Goal: Task Accomplishment & Management: Use online tool/utility

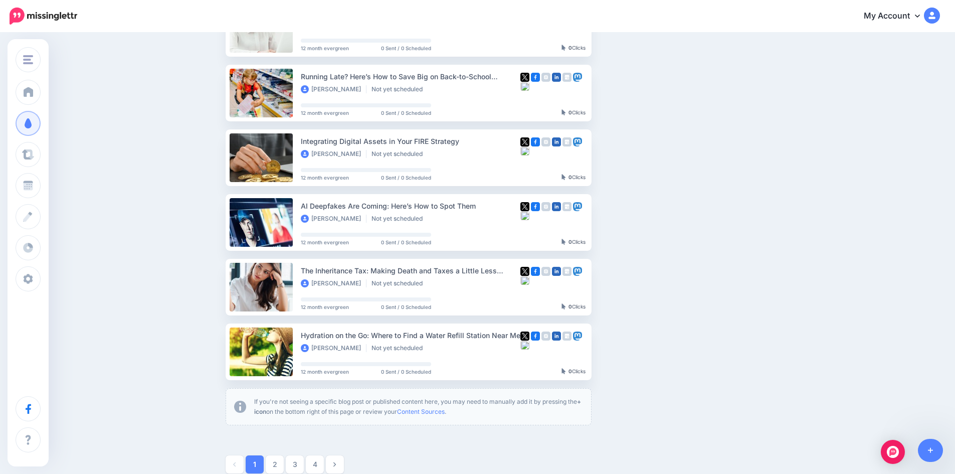
scroll to position [451, 0]
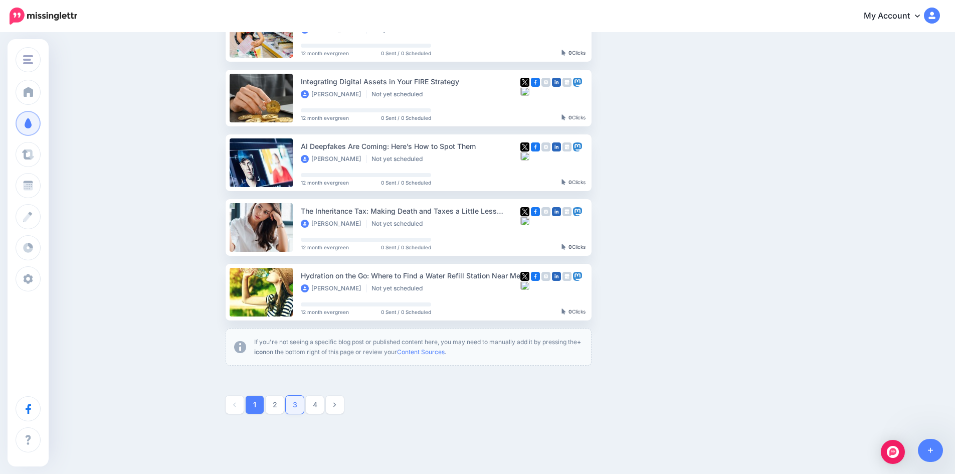
click at [302, 406] on link "3" at bounding box center [295, 405] width 18 height 18
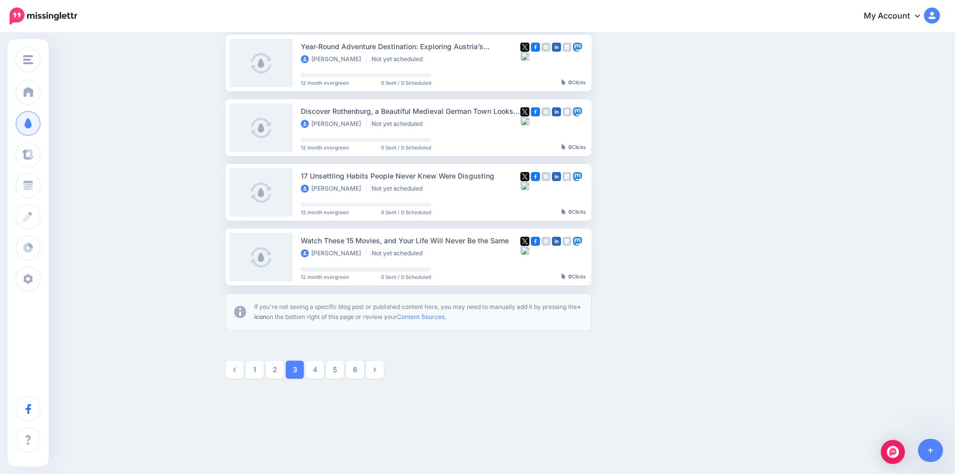
scroll to position [487, 0]
click at [337, 370] on link "5" at bounding box center [335, 369] width 18 height 18
click at [384, 368] on link "8" at bounding box center [375, 369] width 18 height 18
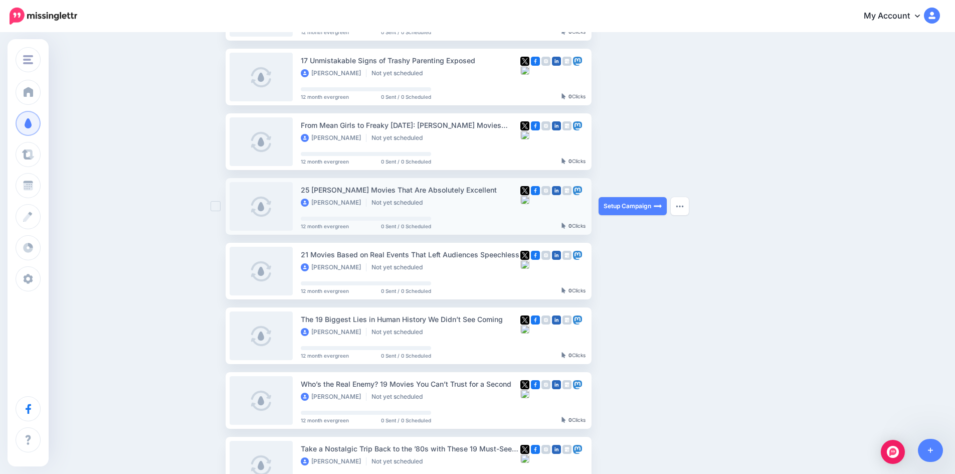
scroll to position [287, 0]
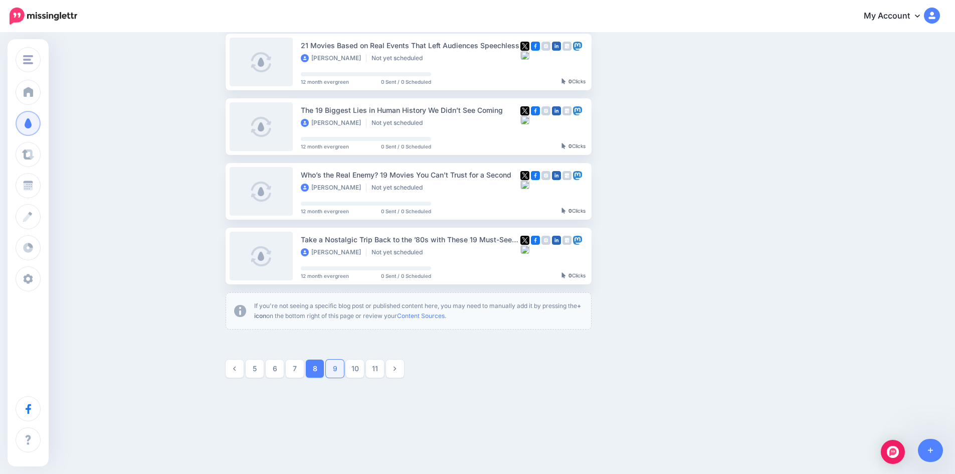
click at [338, 368] on link "9" at bounding box center [335, 369] width 18 height 18
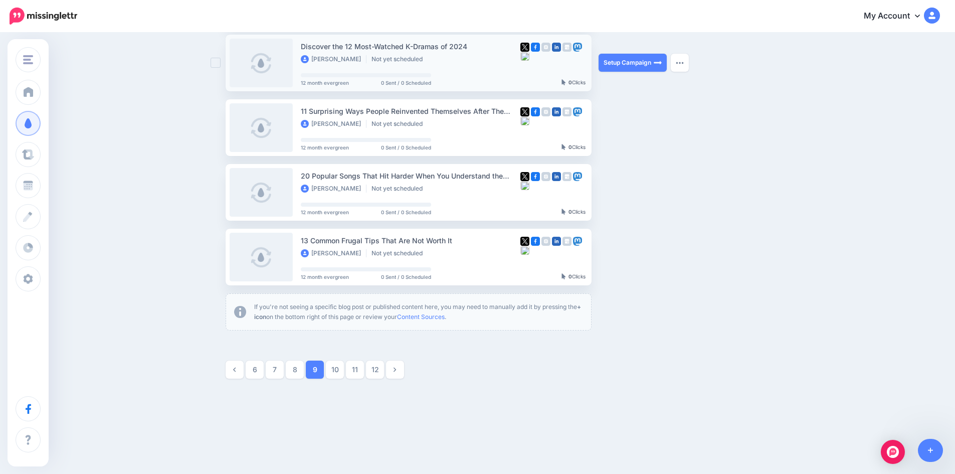
scroll to position [487, 0]
click at [339, 366] on link "10" at bounding box center [335, 369] width 18 height 18
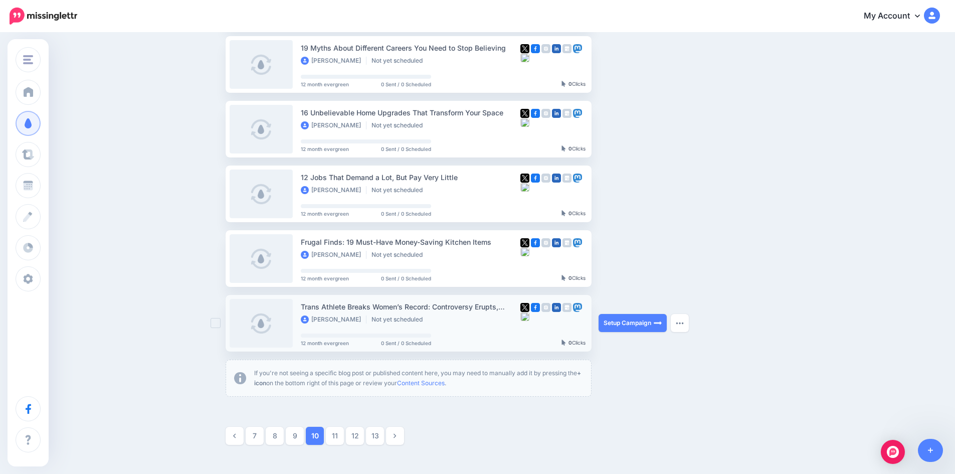
scroll to position [437, 0]
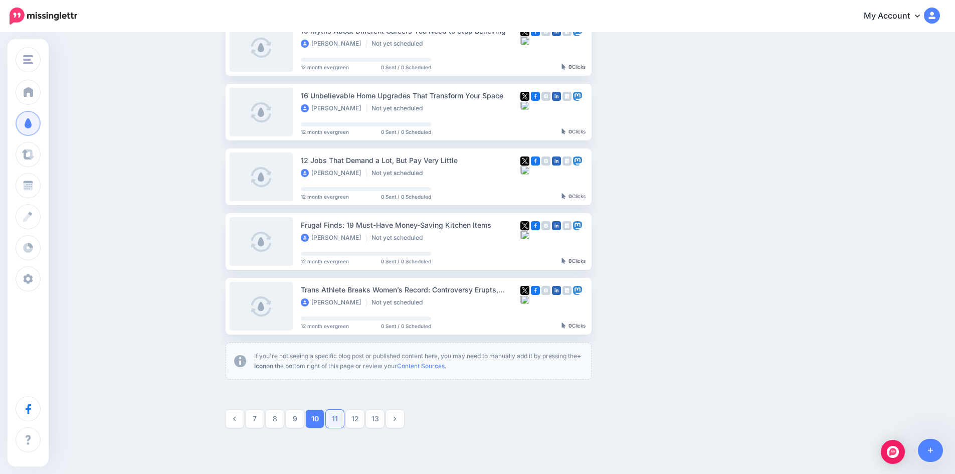
click at [341, 415] on link "11" at bounding box center [335, 419] width 18 height 18
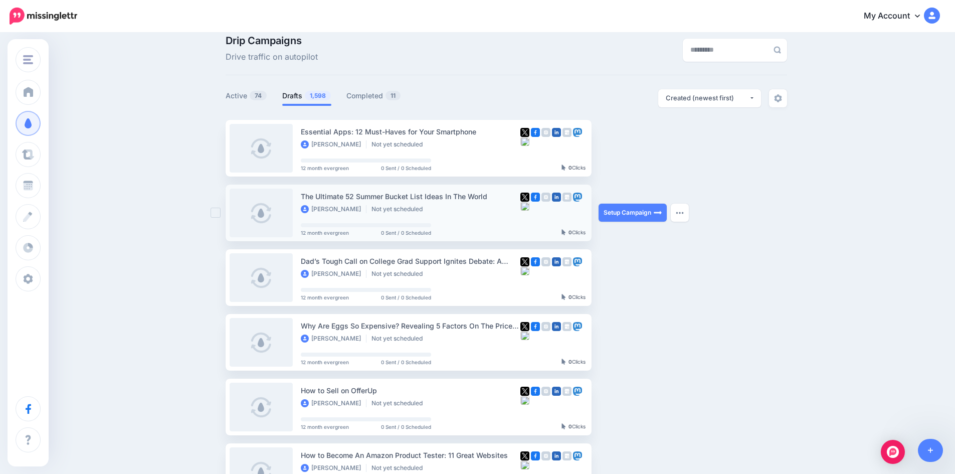
scroll to position [0, 0]
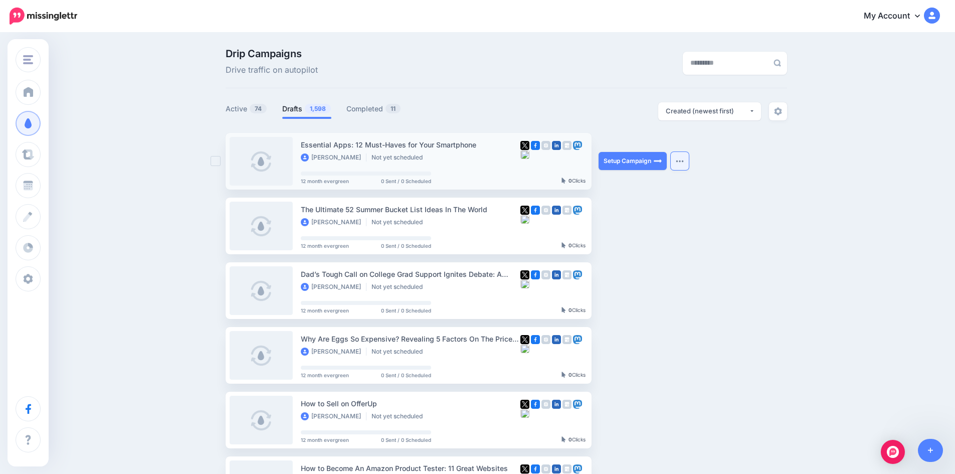
click at [686, 164] on button "button" at bounding box center [680, 161] width 18 height 18
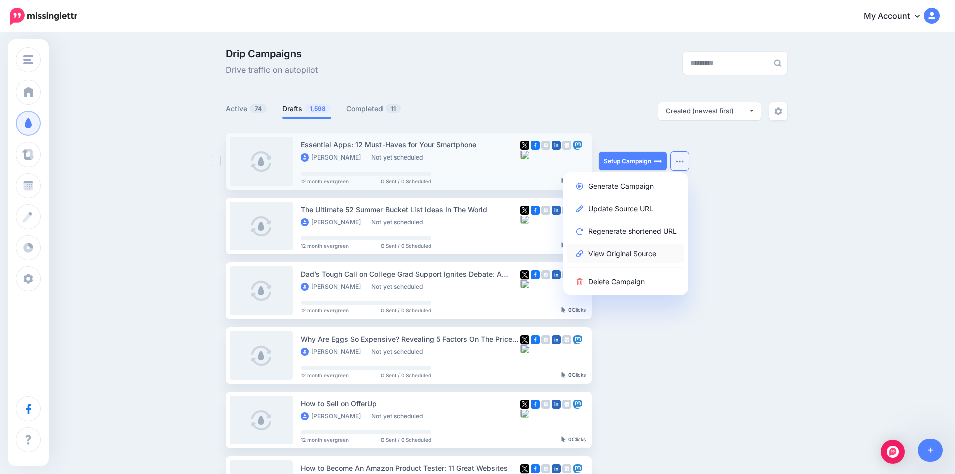
click at [645, 251] on link "View Original Source" at bounding box center [626, 254] width 117 height 20
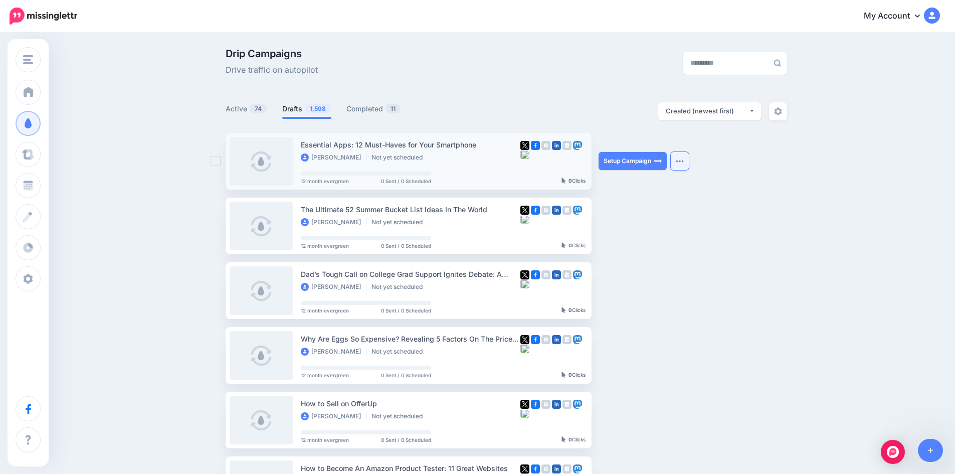
click at [684, 160] on img "button" at bounding box center [680, 160] width 8 height 3
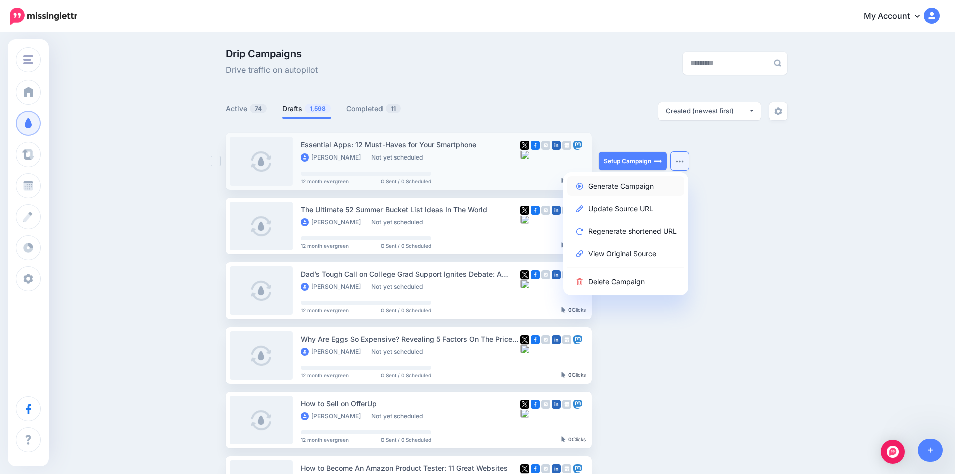
click at [638, 187] on link "Generate Campaign" at bounding box center [626, 186] width 117 height 20
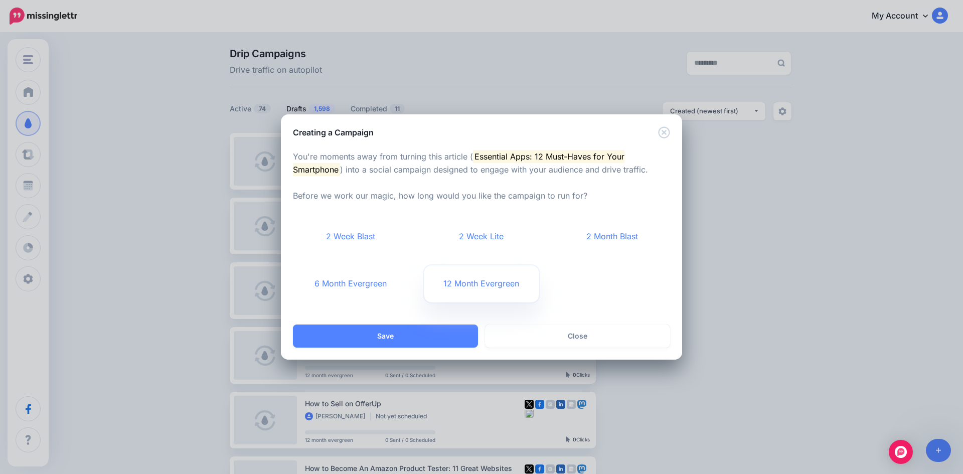
click at [462, 287] on link "12 Month Evergreen" at bounding box center [482, 283] width 116 height 37
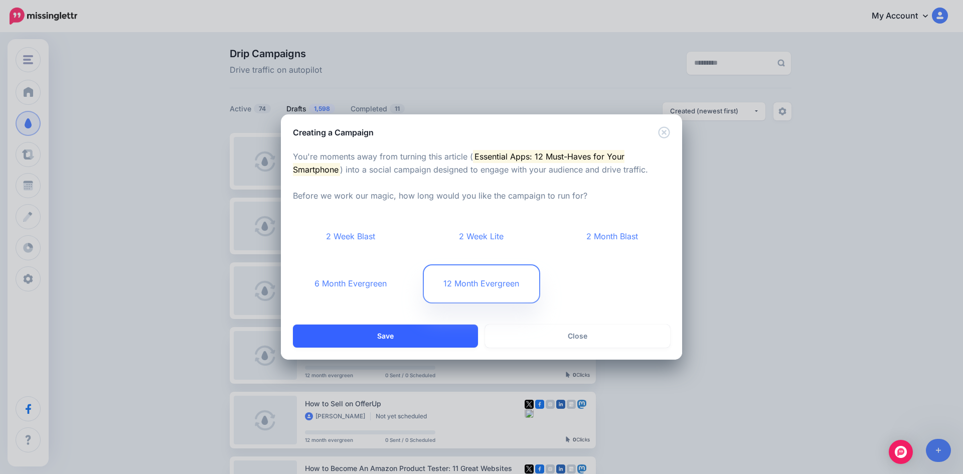
click at [433, 337] on button "Save" at bounding box center [385, 335] width 185 height 23
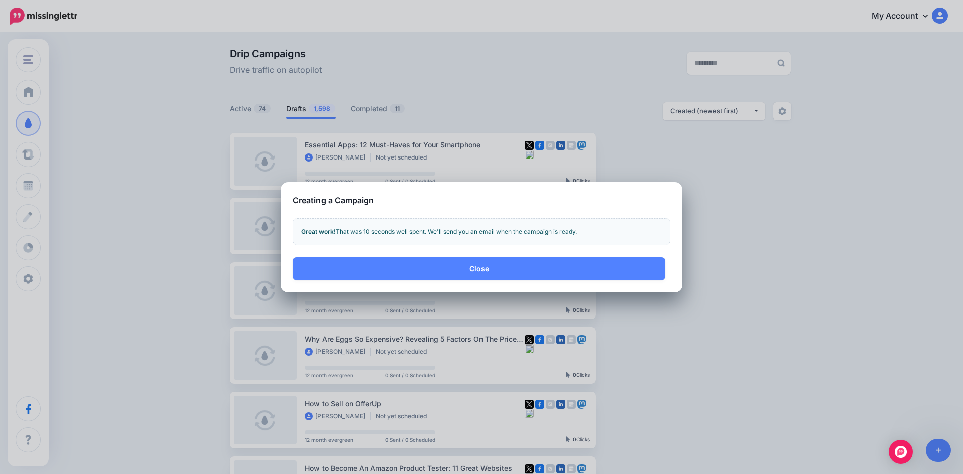
click at [506, 268] on button "Close" at bounding box center [479, 268] width 372 height 23
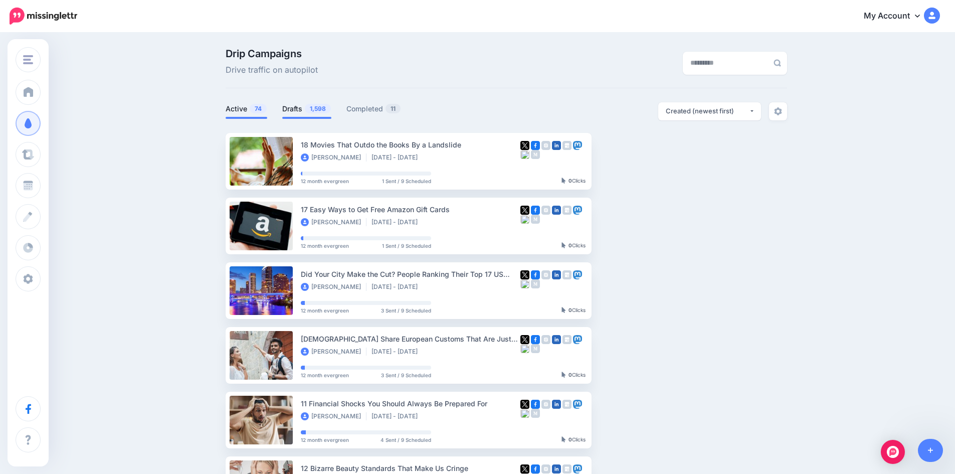
click at [298, 110] on link "Drafts 1,598" at bounding box center [306, 109] width 49 height 12
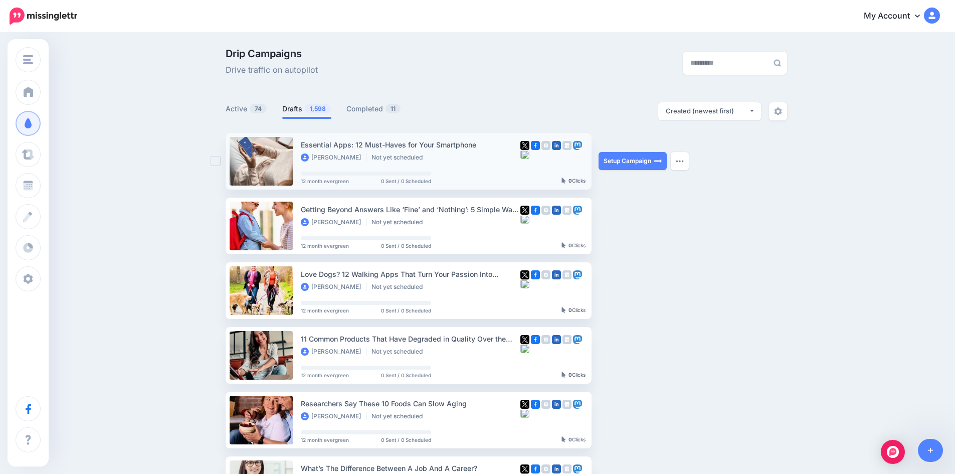
drag, startPoint x: 305, startPoint y: 144, endPoint x: 483, endPoint y: 145, distance: 178.0
click at [482, 144] on div "Essential Apps: 12 Must-Haves for Your Smartphone" at bounding box center [411, 145] width 220 height 12
copy div "Essential Apps: 12 Must-Haves for Your Smartphone"
click at [623, 160] on link "Setup Campaign" at bounding box center [633, 161] width 68 height 18
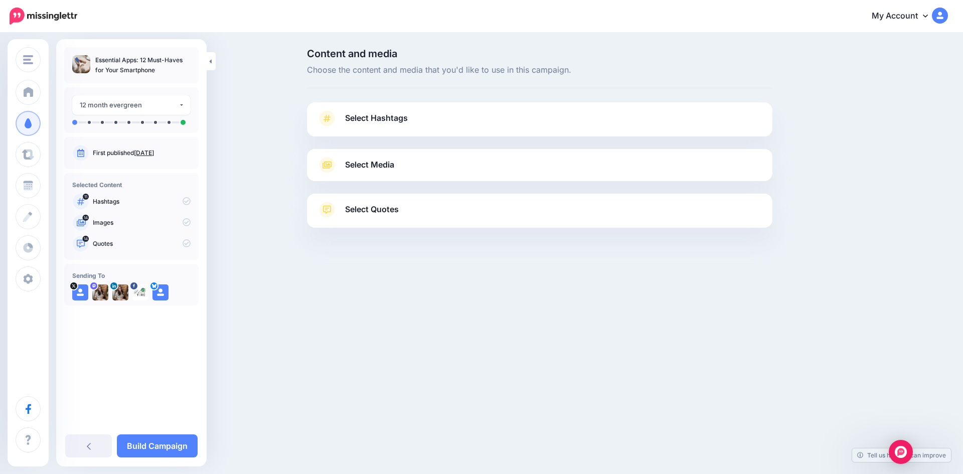
click at [380, 124] on span "Select Hashtags" at bounding box center [376, 118] width 63 height 14
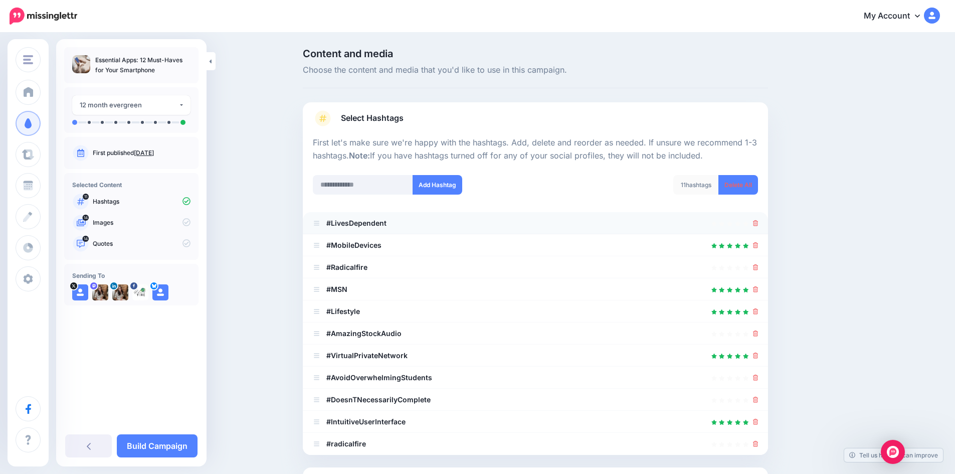
click at [756, 224] on div at bounding box center [535, 223] width 445 height 12
click at [759, 225] on icon at bounding box center [756, 223] width 6 height 6
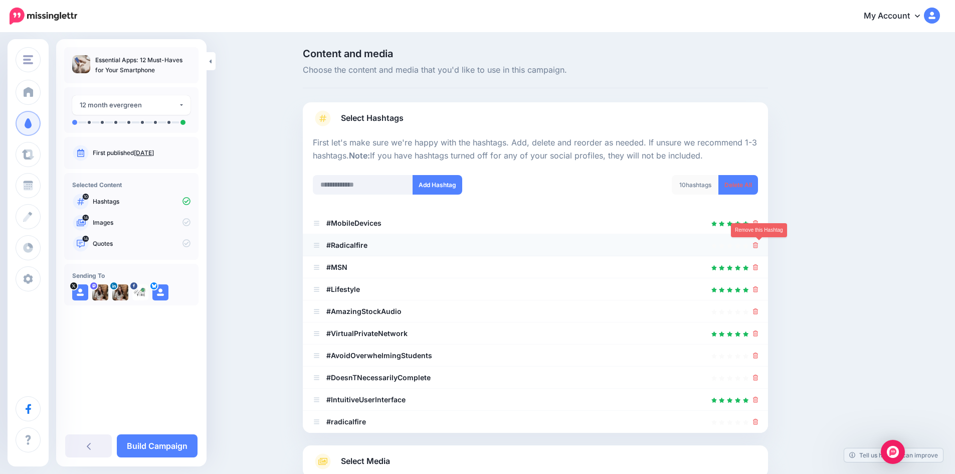
click at [759, 247] on icon at bounding box center [756, 245] width 6 height 6
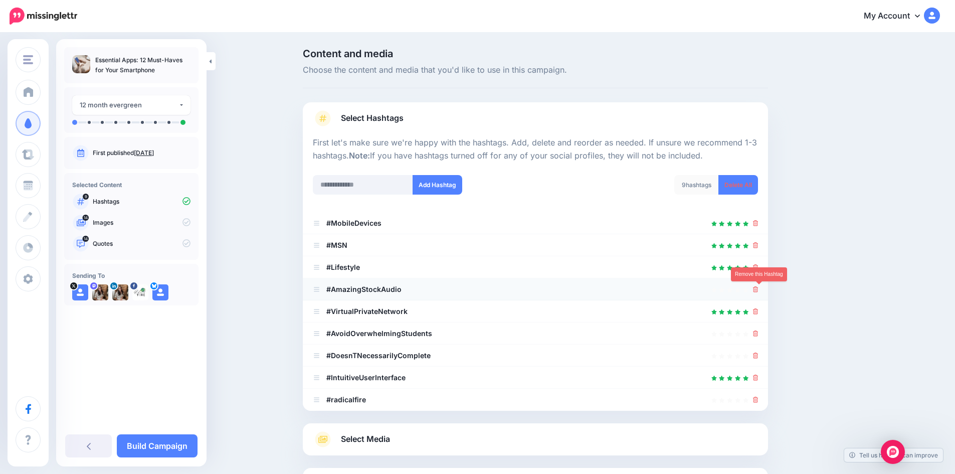
click at [759, 289] on icon at bounding box center [756, 289] width 6 height 6
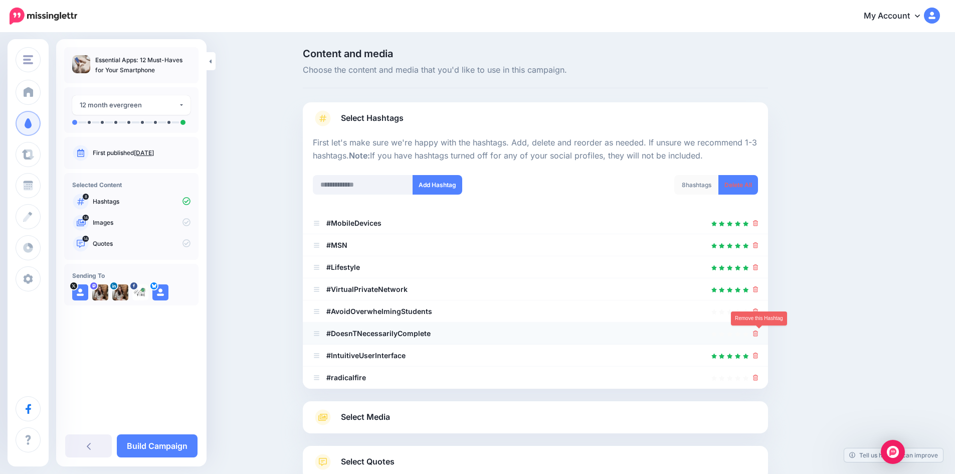
click at [759, 332] on icon at bounding box center [756, 333] width 6 height 6
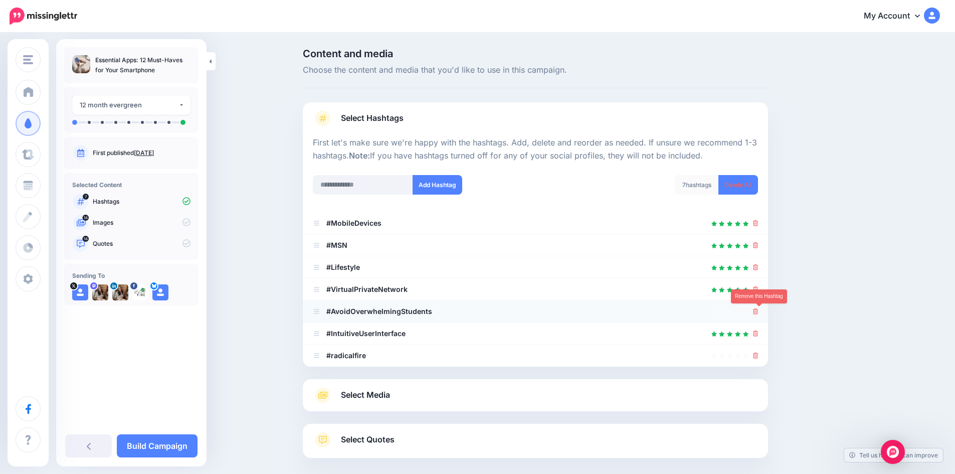
click at [758, 309] on icon at bounding box center [756, 311] width 6 height 6
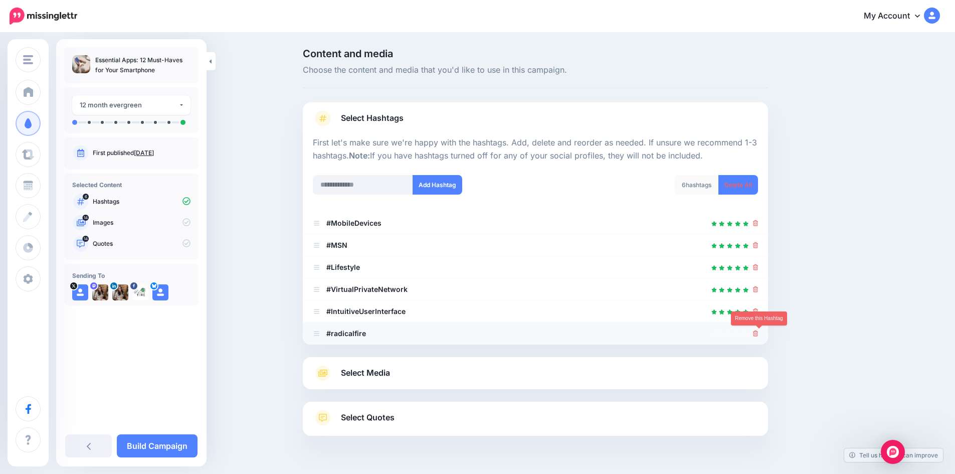
click at [759, 333] on icon at bounding box center [756, 333] width 6 height 6
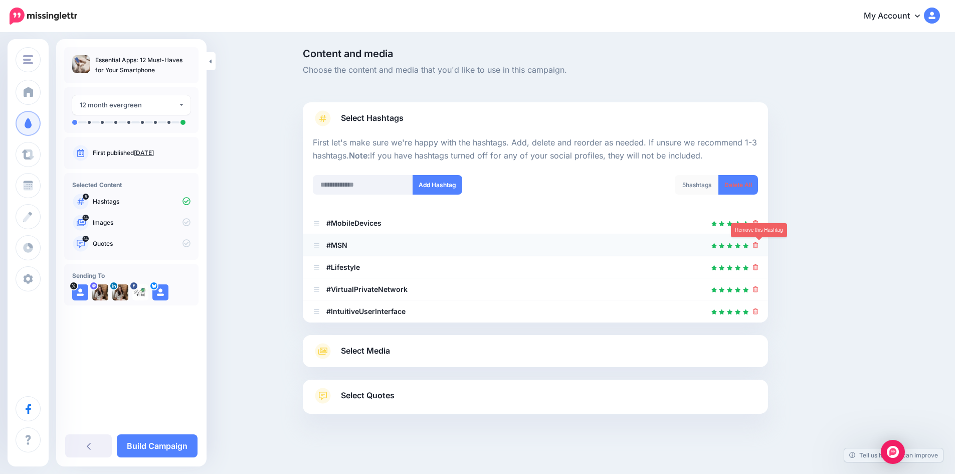
click at [759, 247] on icon at bounding box center [756, 245] width 6 height 6
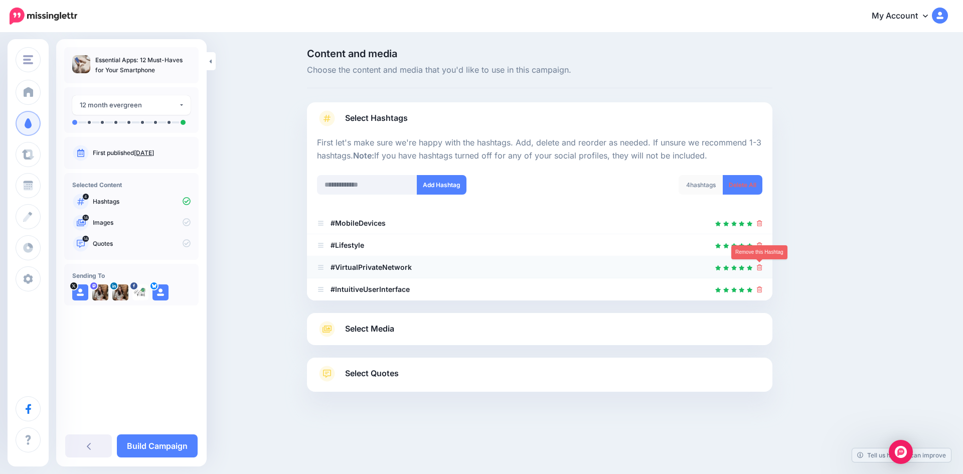
click at [760, 267] on icon at bounding box center [760, 267] width 6 height 6
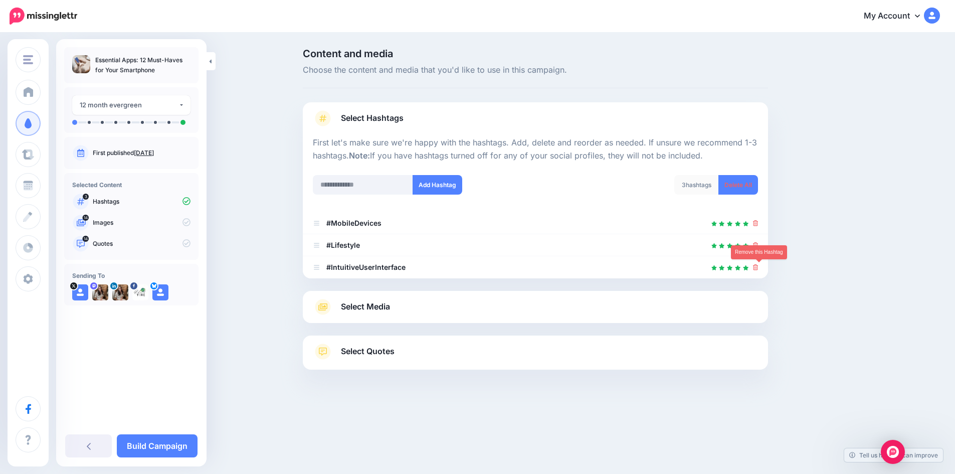
click at [759, 267] on icon at bounding box center [756, 267] width 6 height 6
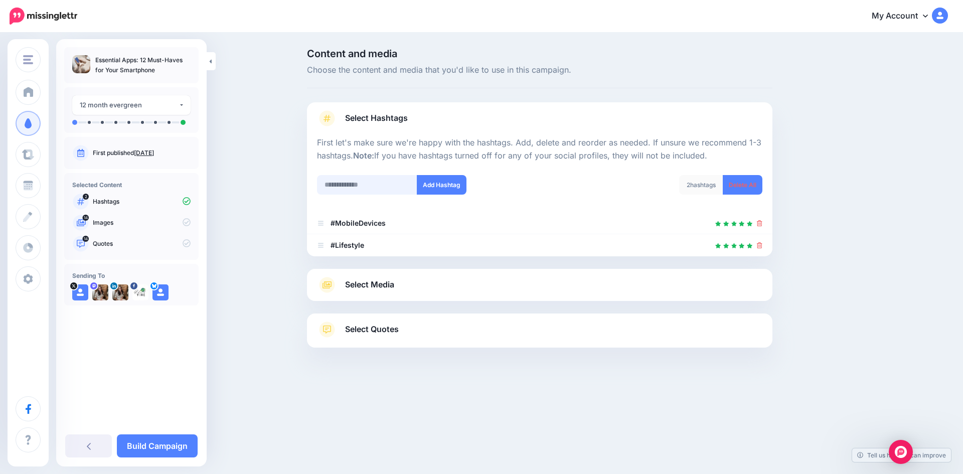
click at [362, 180] on input "text" at bounding box center [367, 185] width 100 height 20
type input "****"
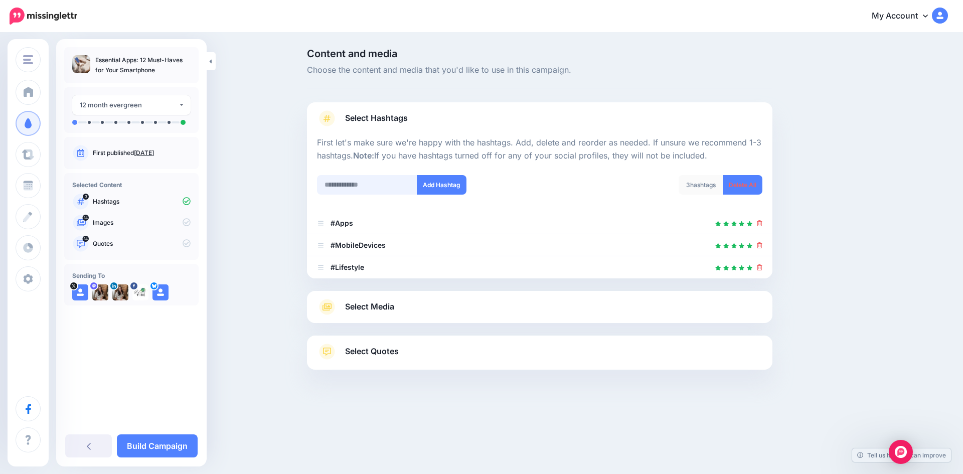
click at [364, 188] on input "text" at bounding box center [367, 185] width 100 height 20
type input "*********"
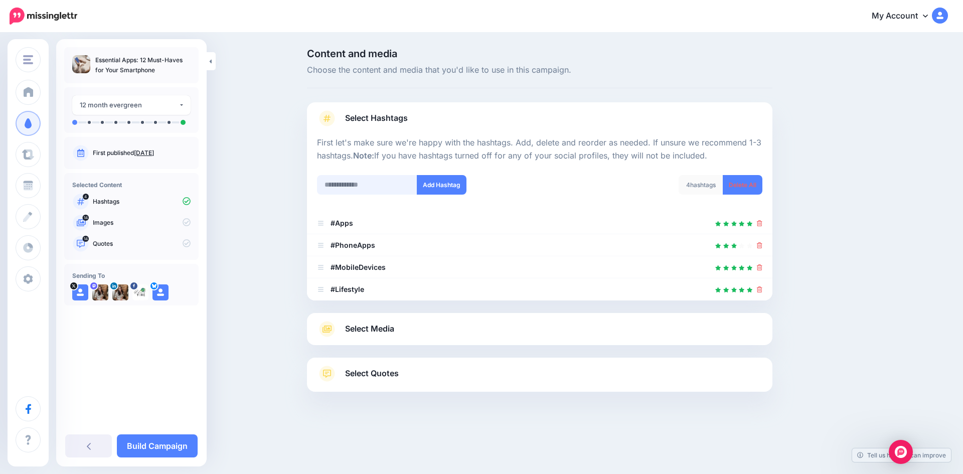
click at [360, 183] on input "text" at bounding box center [367, 185] width 100 height 20
type input "**********"
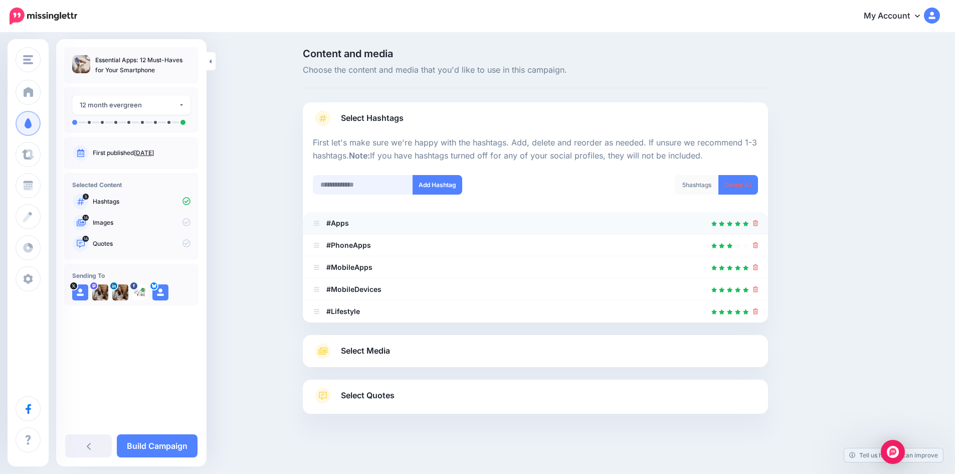
scroll to position [5, 0]
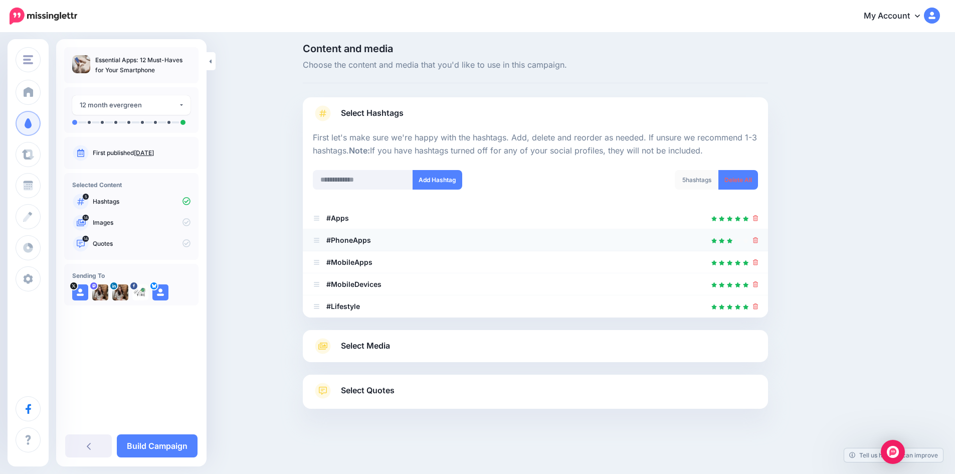
click at [758, 238] on icon at bounding box center [756, 240] width 6 height 6
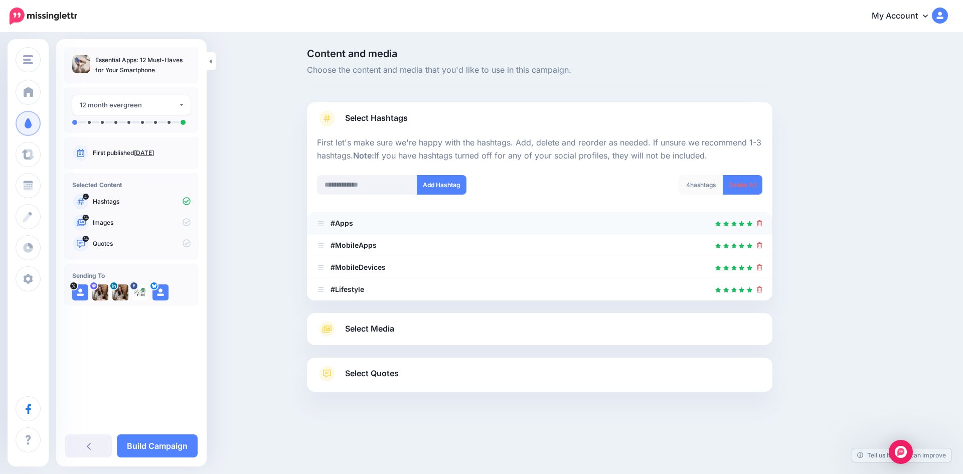
click at [760, 225] on icon at bounding box center [760, 223] width 6 height 6
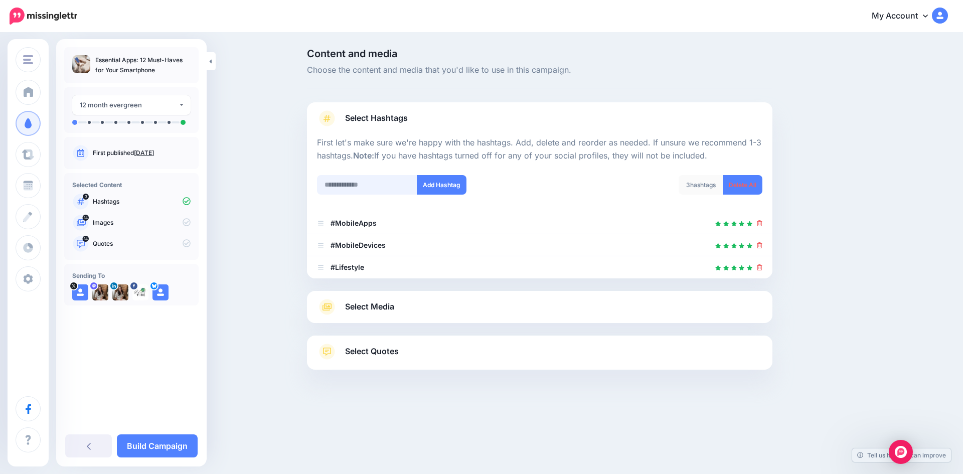
click at [353, 188] on input "text" at bounding box center [367, 185] width 100 height 20
type input "*********"
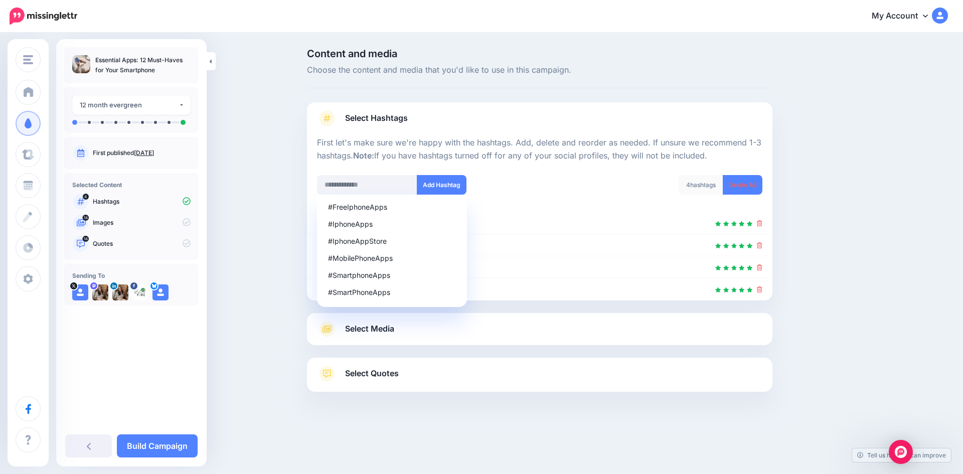
click at [517, 332] on link "Select Media" at bounding box center [539, 329] width 445 height 16
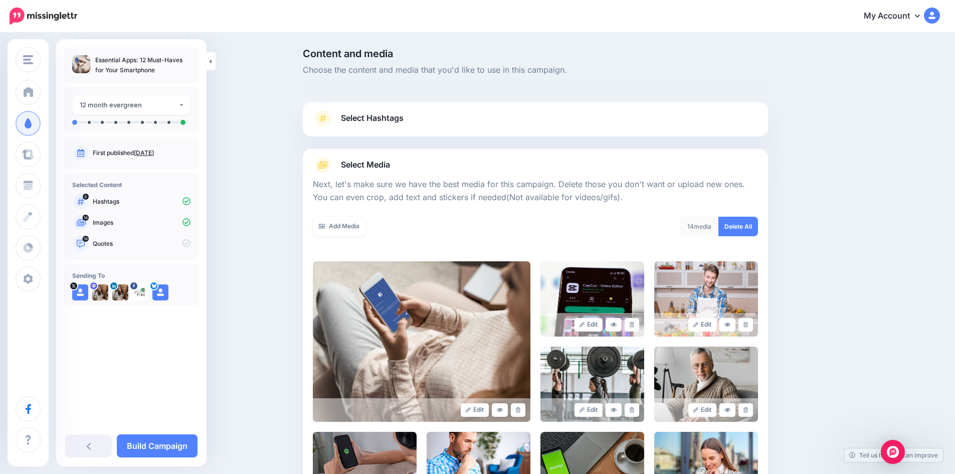
click at [444, 114] on link "Select Hashtags" at bounding box center [535, 123] width 445 height 26
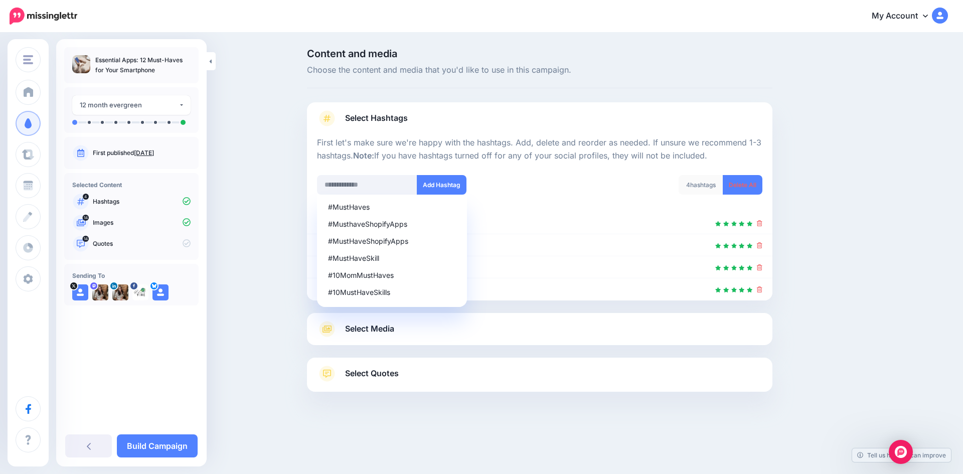
click at [540, 204] on div "4 hashtags Delete All" at bounding box center [655, 191] width 230 height 32
click at [439, 185] on button "Add Hashtag" at bounding box center [442, 185] width 50 height 20
click at [375, 185] on input "text" at bounding box center [367, 185] width 100 height 20
click at [559, 185] on div "5 hashtags Delete All" at bounding box center [655, 191] width 230 height 32
click at [583, 184] on div "5 hashtags Delete All" at bounding box center [655, 191] width 230 height 32
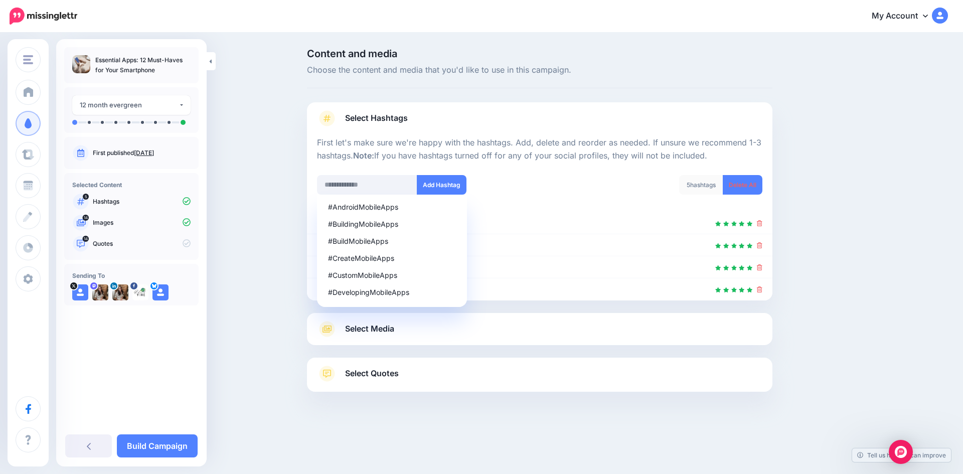
click at [613, 130] on link "Select Hashtags" at bounding box center [539, 123] width 445 height 26
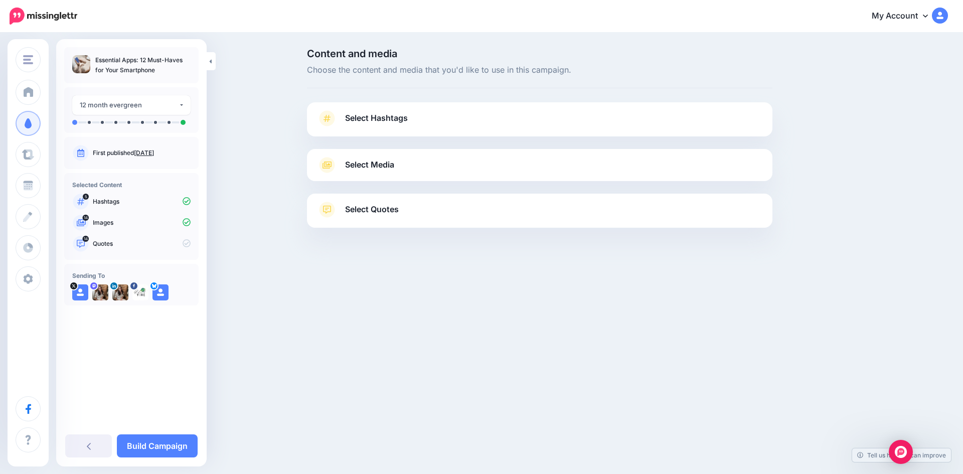
click at [524, 133] on link "Select Hashtags" at bounding box center [539, 123] width 445 height 26
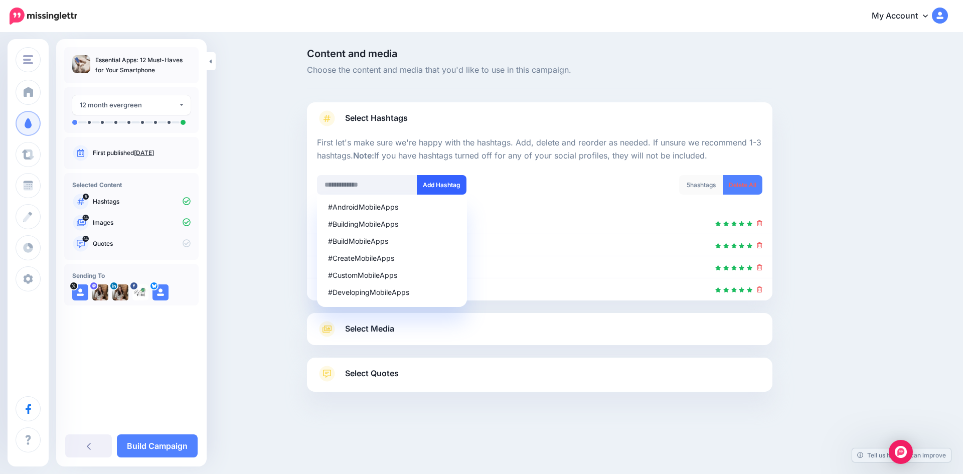
click at [434, 184] on button "Add Hashtag" at bounding box center [442, 185] width 50 height 20
click at [385, 181] on input "text" at bounding box center [367, 185] width 100 height 20
click at [545, 180] on div "6 hashtags Delete All" at bounding box center [655, 191] width 230 height 32
click at [643, 201] on div "6 hashtags Delete All" at bounding box center [655, 191] width 230 height 32
drag, startPoint x: 687, startPoint y: 184, endPoint x: 680, endPoint y: 184, distance: 7.0
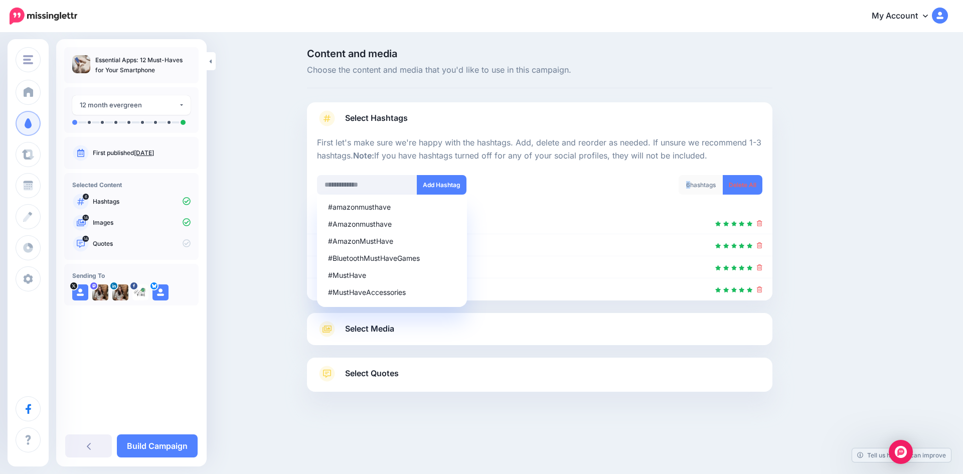
click at [680, 184] on div "6 hashtags" at bounding box center [700, 185] width 45 height 20
click at [621, 198] on div "6 hashtags Delete All" at bounding box center [655, 191] width 230 height 32
click at [368, 276] on div "#MustHave" at bounding box center [392, 275] width 128 height 7
type input "********"
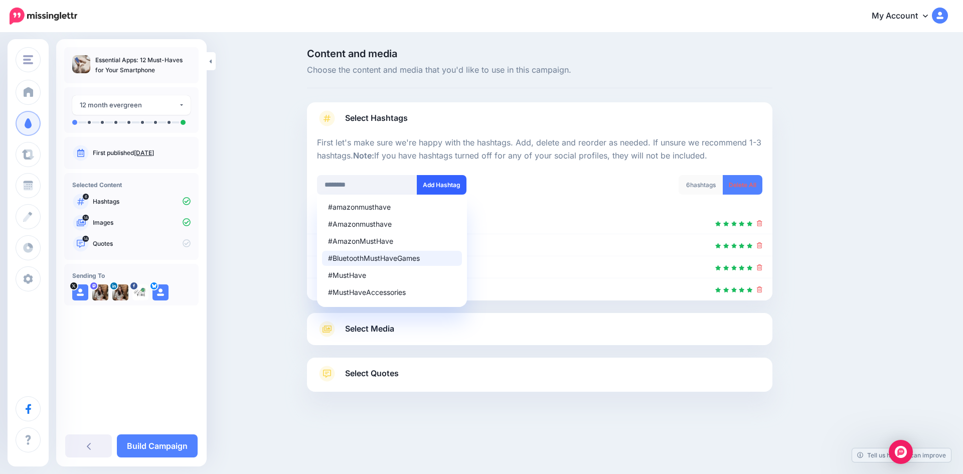
click at [462, 184] on button "Add Hashtag" at bounding box center [442, 185] width 50 height 20
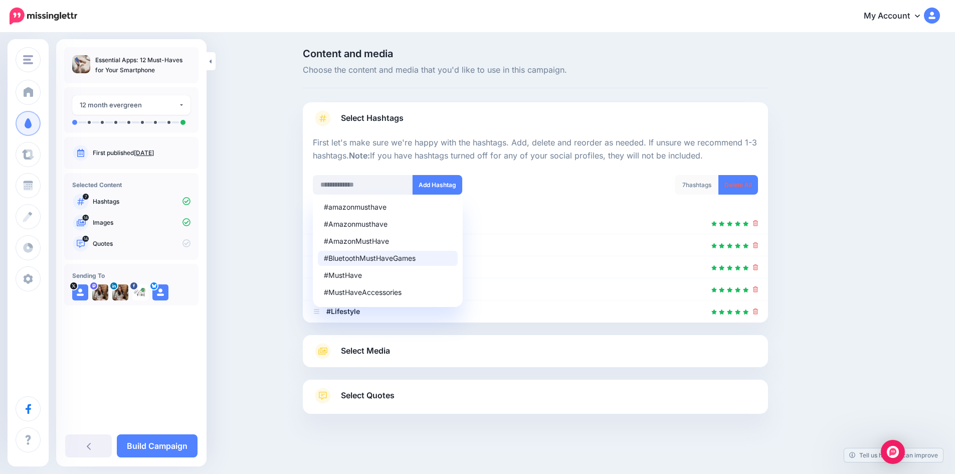
scroll to position [5, 0]
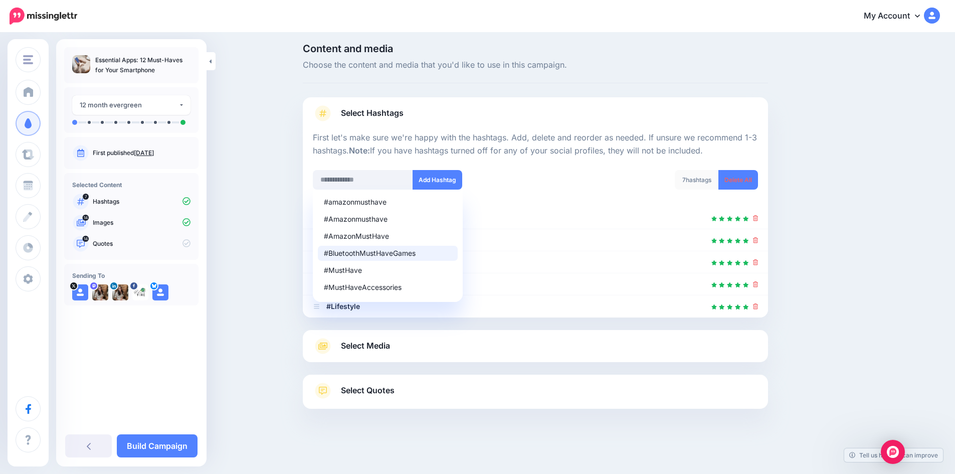
click at [552, 178] on div "7 hashtags Delete All" at bounding box center [651, 186] width 230 height 32
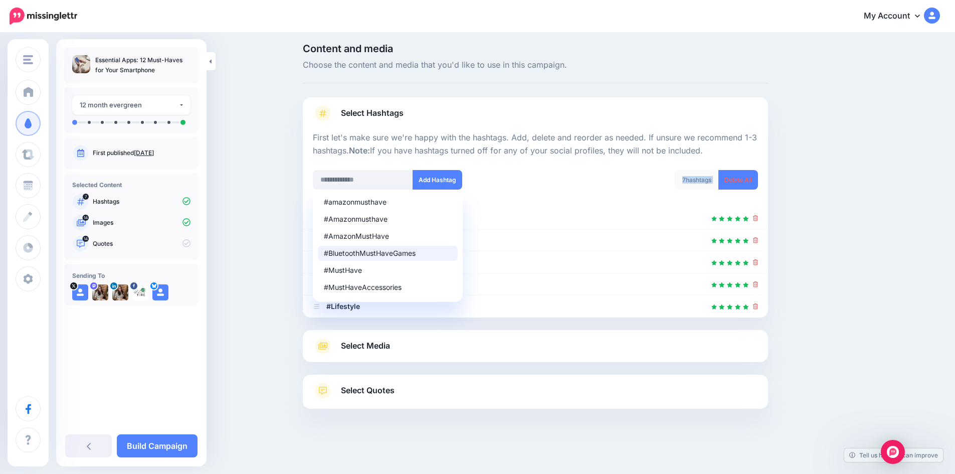
click at [552, 178] on div "7 hashtags Delete All" at bounding box center [651, 186] width 230 height 32
drag, startPoint x: 529, startPoint y: 178, endPoint x: 524, endPoint y: 175, distance: 5.6
click at [527, 178] on div "#amazonmusthave #Amazonmusthave #AmazonMustHave #BluetoothMustHaveGames #MustHa…" at bounding box center [420, 180] width 215 height 20
click at [477, 125] on link "Select Hashtags" at bounding box center [535, 118] width 445 height 26
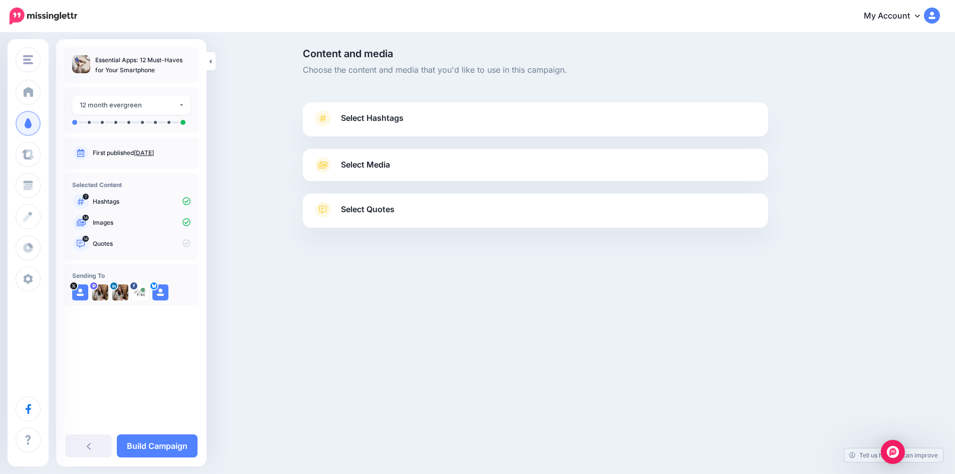
scroll to position [0, 0]
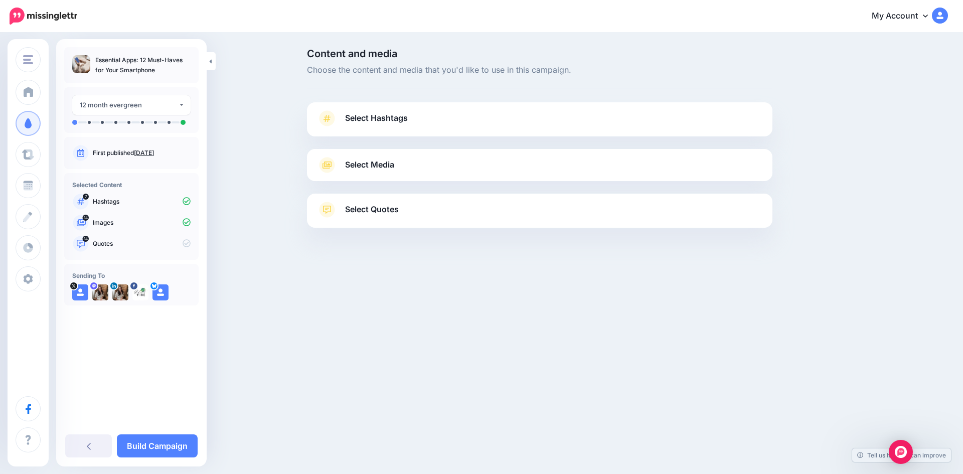
click at [477, 125] on link "Select Hashtags" at bounding box center [539, 123] width 445 height 26
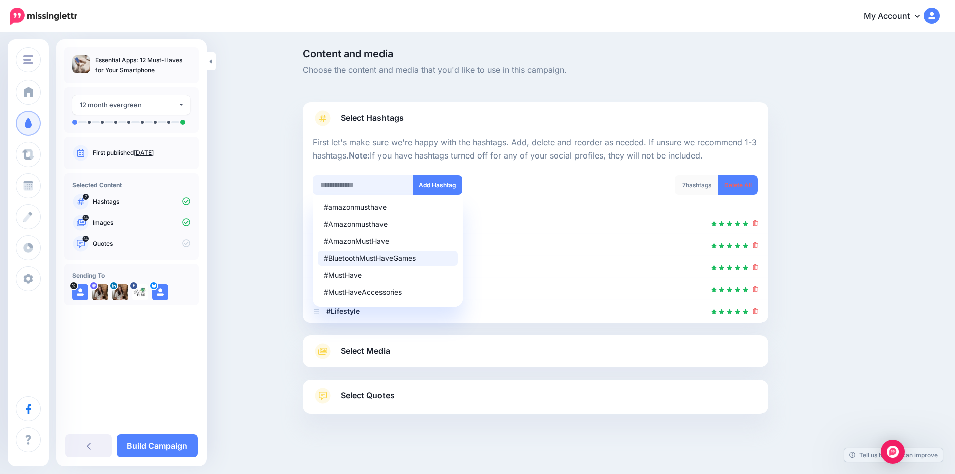
click at [365, 190] on input "text" at bounding box center [363, 185] width 100 height 20
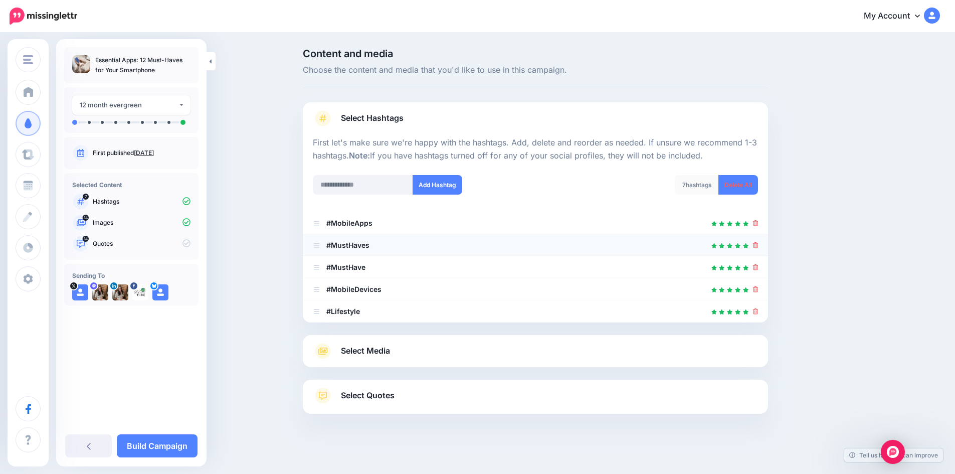
click at [757, 245] on icon at bounding box center [756, 245] width 6 height 6
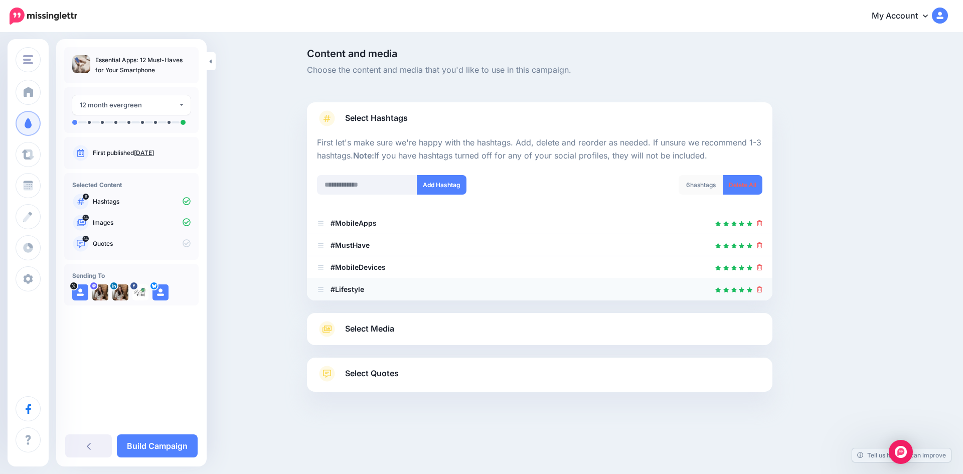
click at [762, 289] on icon at bounding box center [760, 289] width 6 height 6
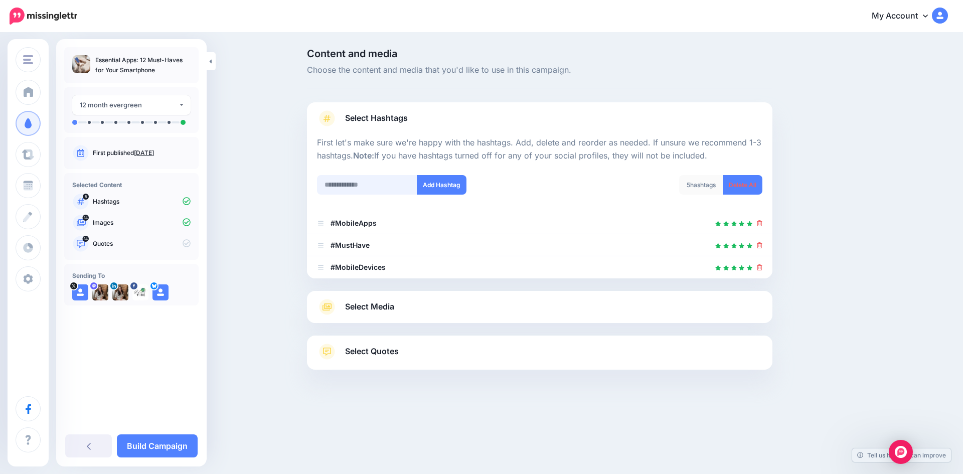
click at [354, 185] on input "text" at bounding box center [367, 185] width 100 height 20
type input "*********"
click at [450, 182] on button "Add Hashtag" at bounding box center [442, 185] width 50 height 20
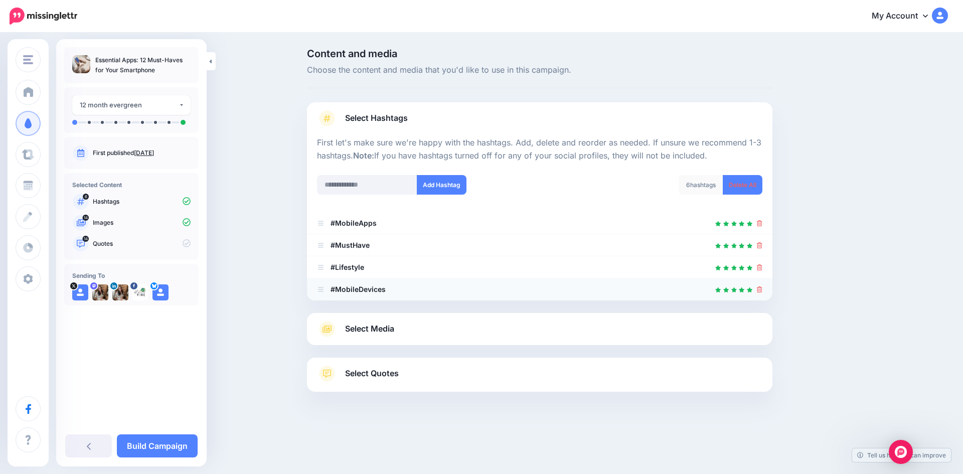
click at [761, 289] on icon at bounding box center [760, 289] width 6 height 6
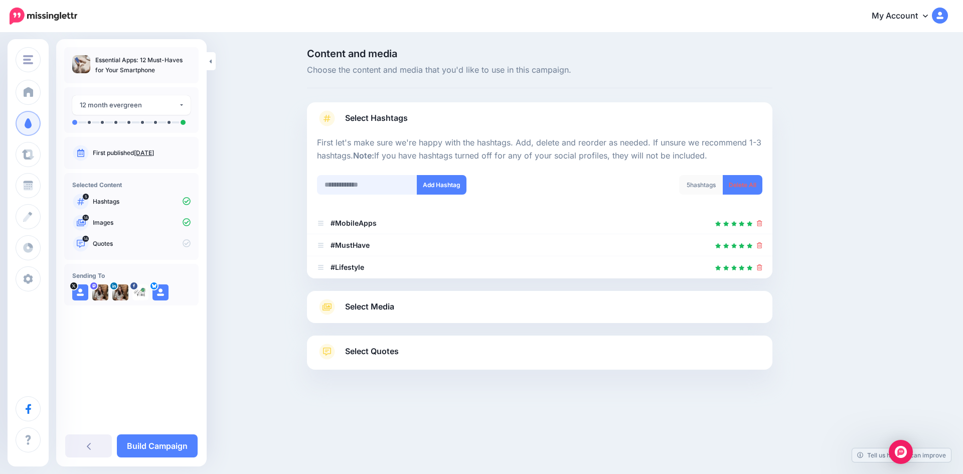
click at [360, 185] on input "text" at bounding box center [367, 185] width 100 height 20
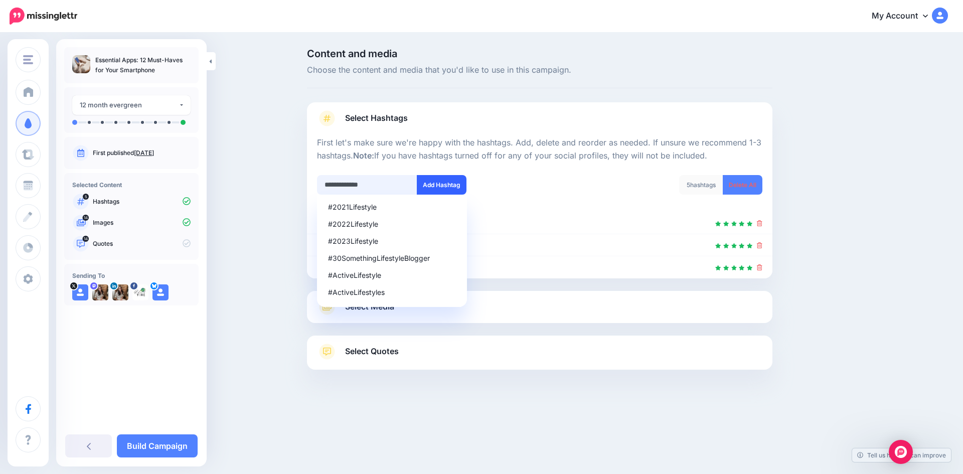
type input "**********"
click at [431, 192] on button "Add Hashtag" at bounding box center [442, 185] width 50 height 20
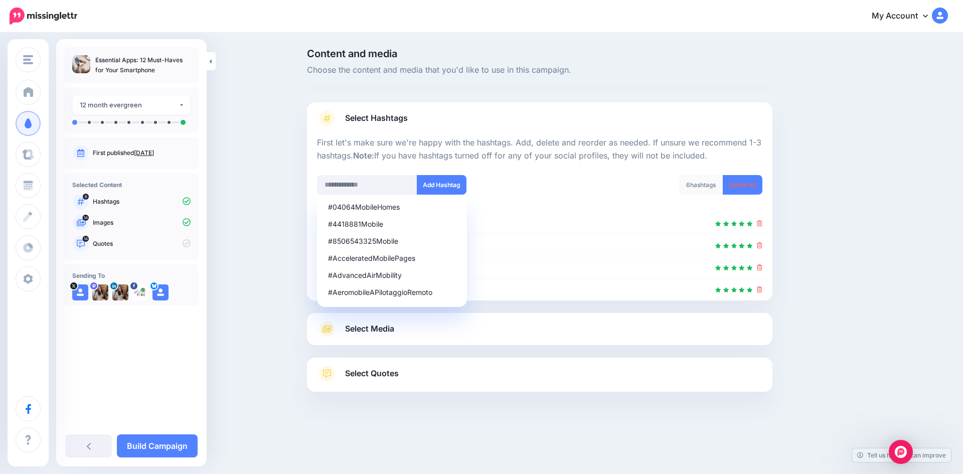
click at [591, 340] on div "Select Media Next, let's make sure we have the best media for this campaign. De…" at bounding box center [539, 329] width 465 height 32
click at [536, 336] on link "Select Media" at bounding box center [539, 329] width 445 height 16
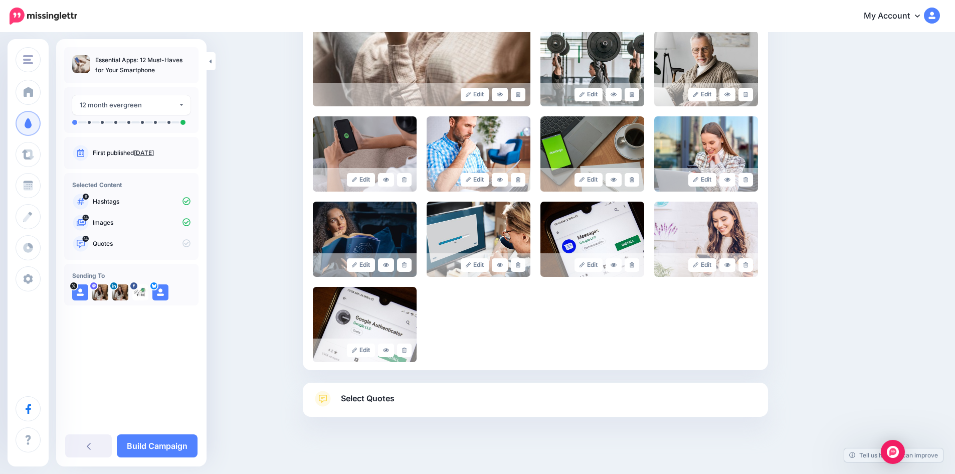
scroll to position [323, 0]
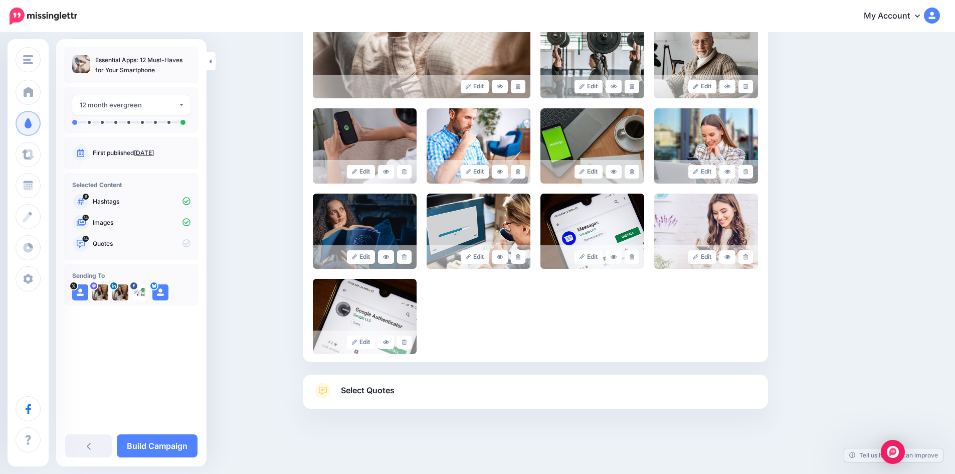
click at [505, 404] on link "Select Quotes" at bounding box center [535, 396] width 445 height 26
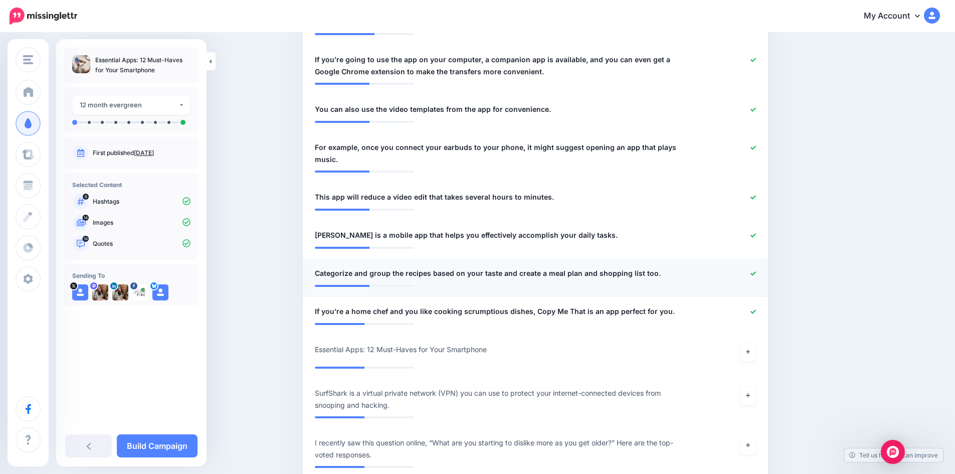
scroll to position [725, 0]
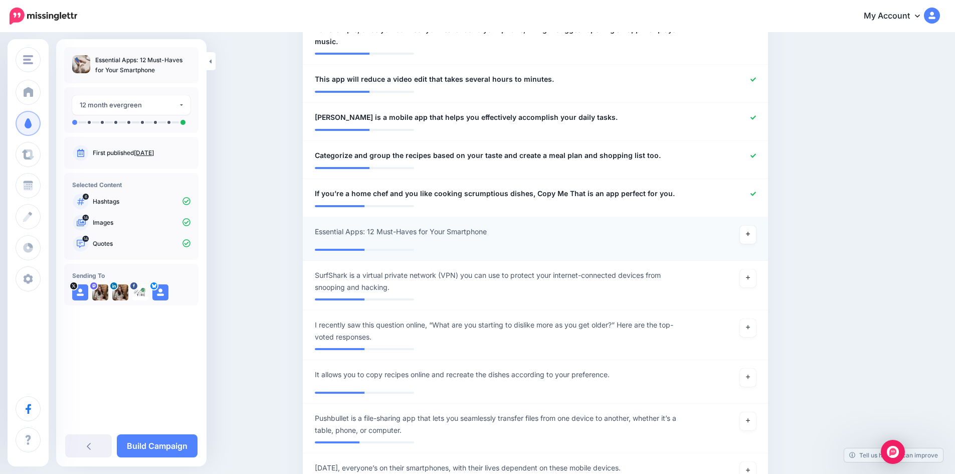
drag, startPoint x: 748, startPoint y: 233, endPoint x: 722, endPoint y: 234, distance: 26.6
click at [748, 233] on link at bounding box center [748, 235] width 16 height 18
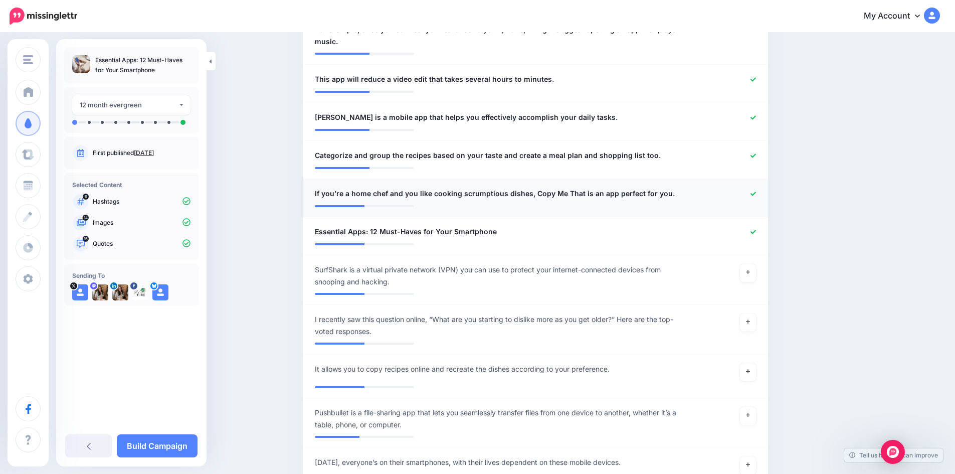
click at [756, 194] on icon at bounding box center [754, 194] width 6 height 4
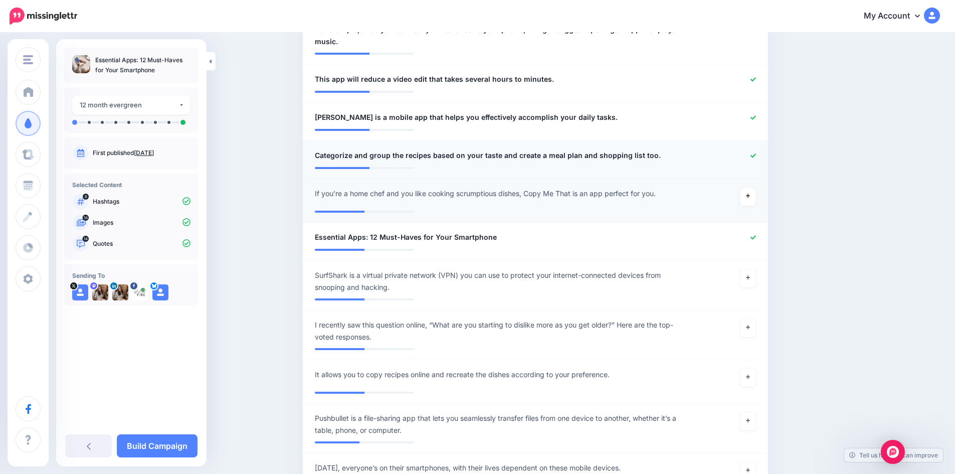
click at [756, 155] on icon at bounding box center [754, 156] width 6 height 6
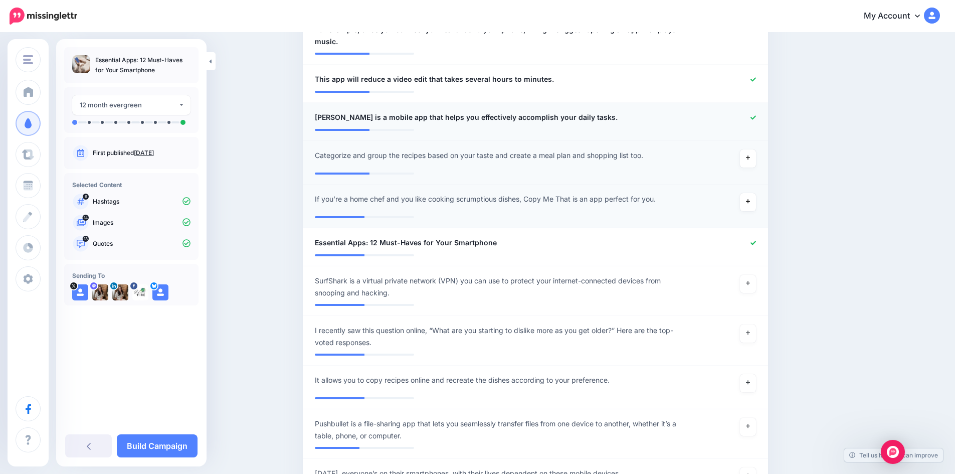
click at [756, 118] on icon at bounding box center [754, 117] width 6 height 4
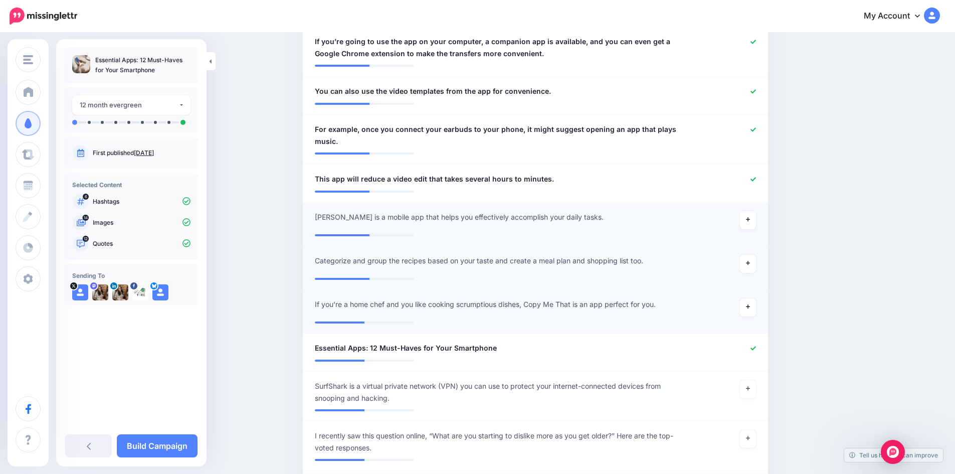
scroll to position [624, 0]
click at [756, 180] on icon at bounding box center [754, 180] width 6 height 4
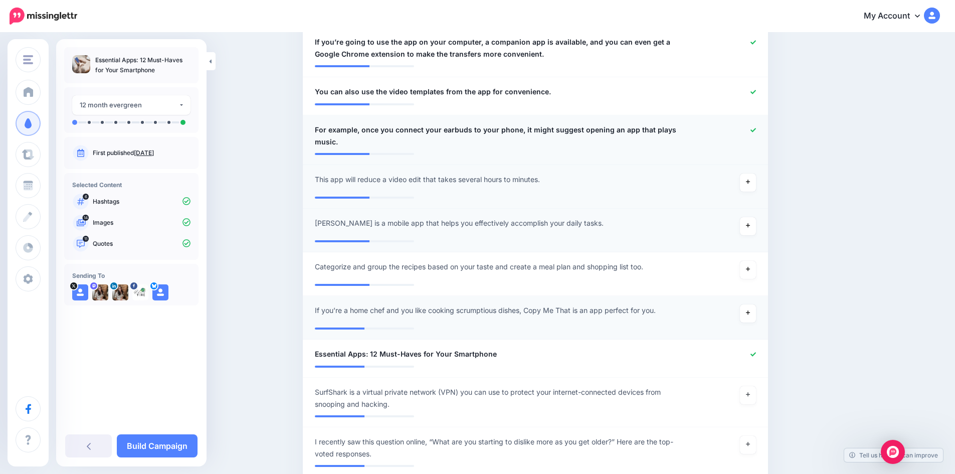
click at [756, 129] on icon at bounding box center [754, 130] width 6 height 6
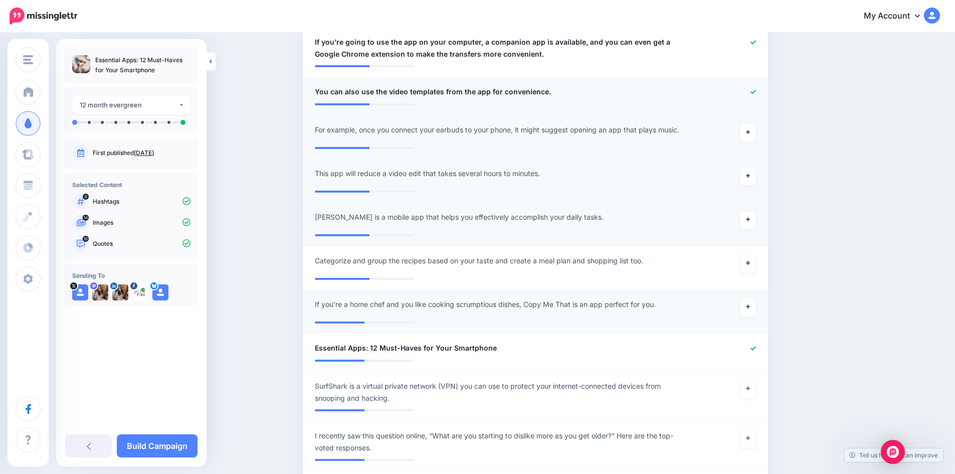
click at [756, 92] on icon at bounding box center [754, 92] width 6 height 4
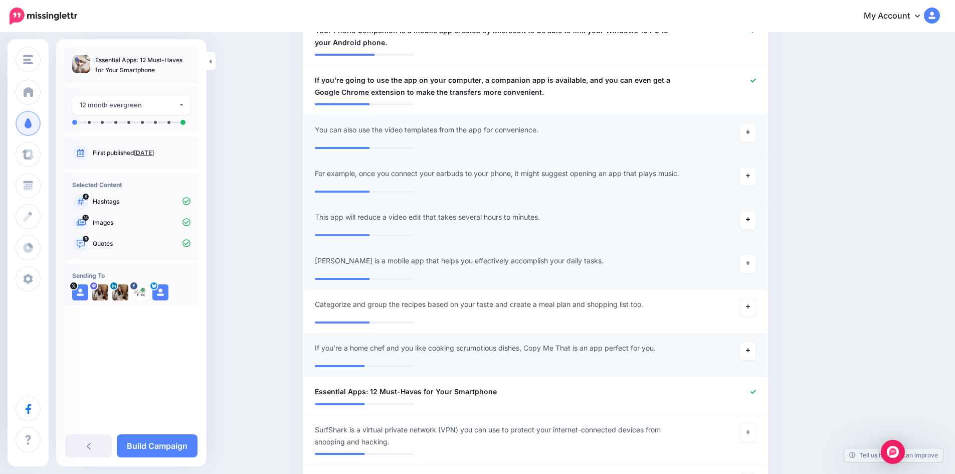
scroll to position [474, 0]
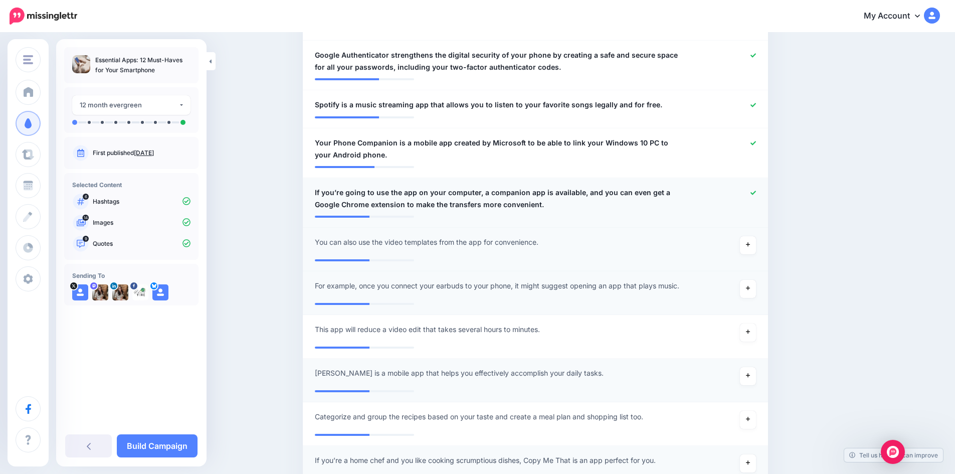
click at [756, 191] on icon at bounding box center [754, 193] width 6 height 6
click at [756, 140] on icon at bounding box center [754, 143] width 6 height 6
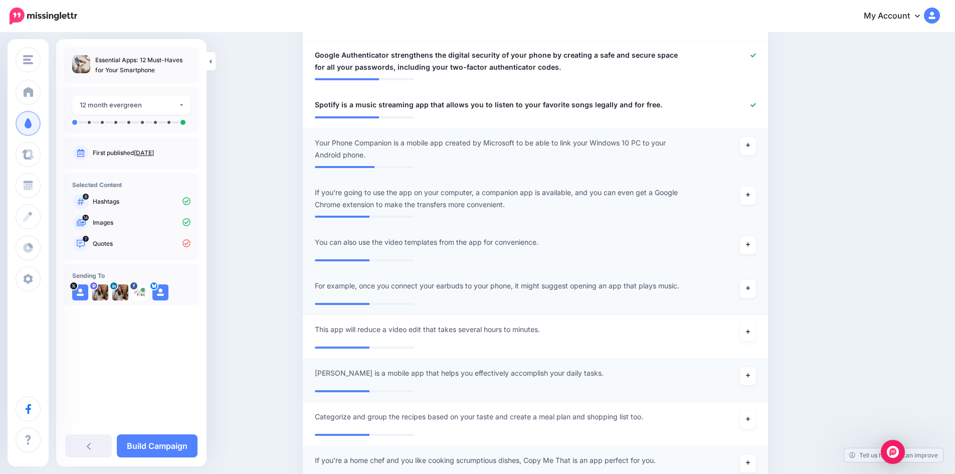
scroll to position [374, 0]
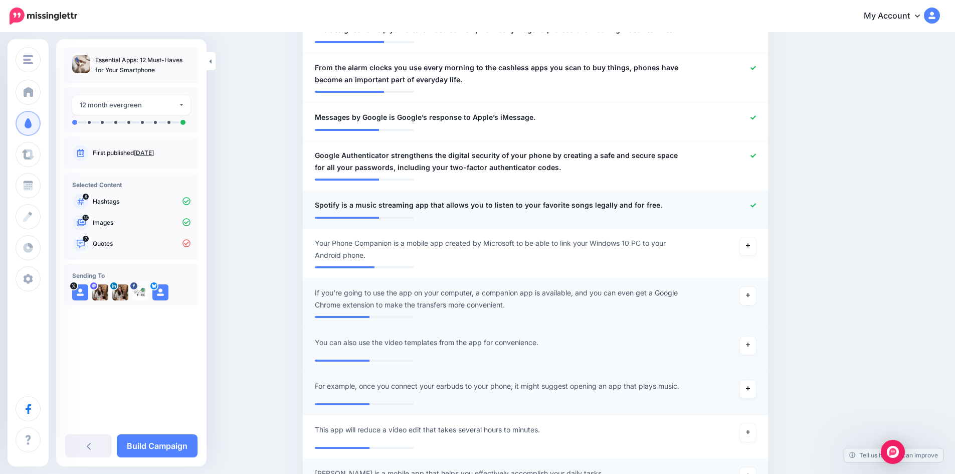
click at [756, 206] on icon at bounding box center [754, 205] width 6 height 4
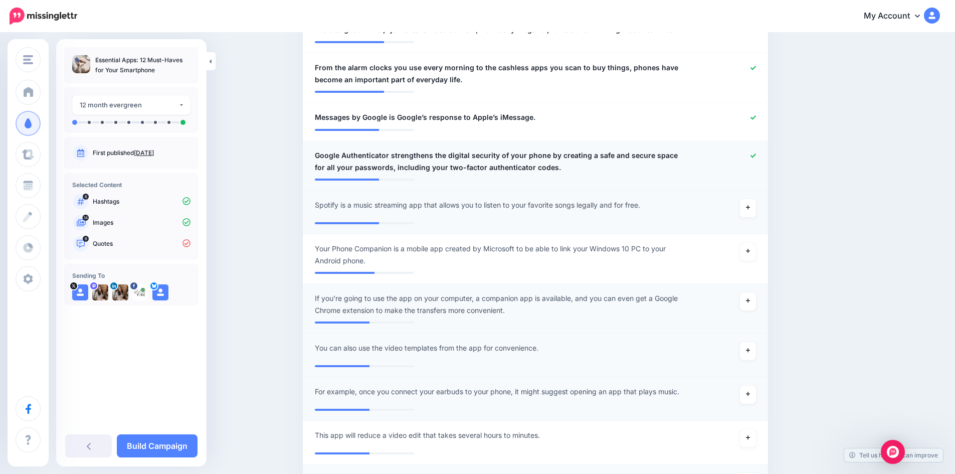
click at [756, 156] on icon at bounding box center [754, 156] width 6 height 6
click at [755, 119] on icon at bounding box center [754, 118] width 6 height 6
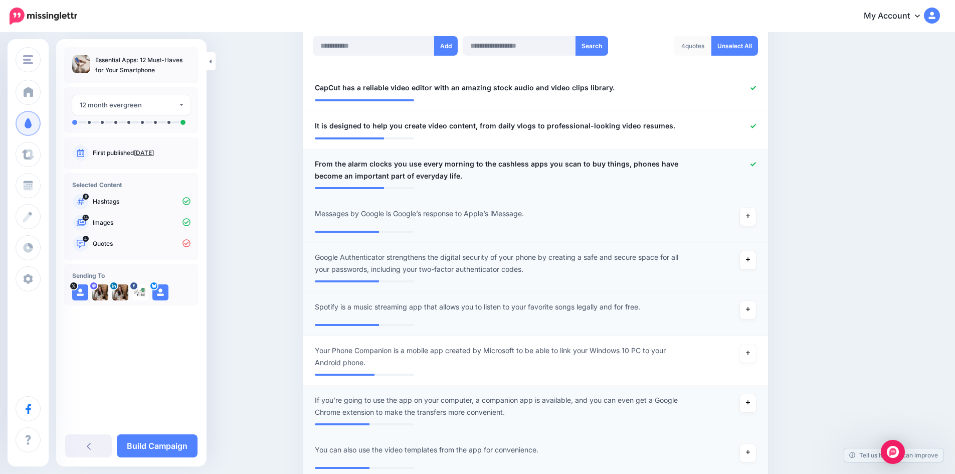
scroll to position [273, 0]
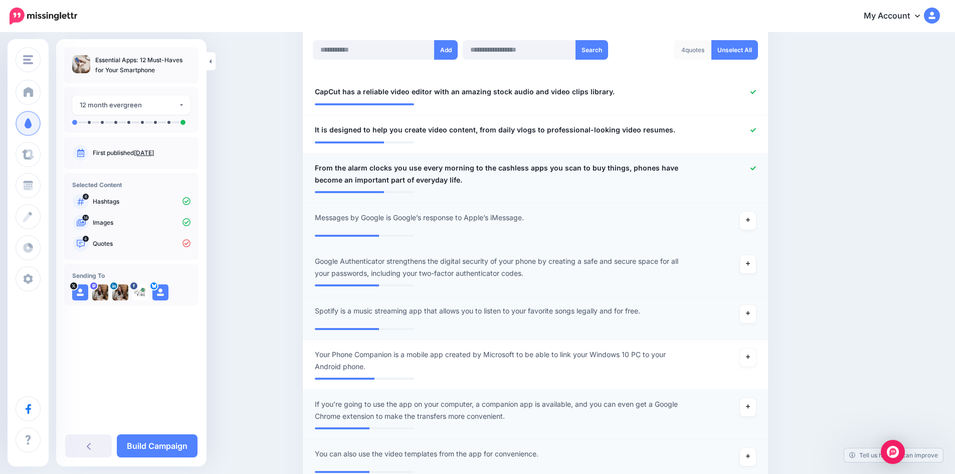
click at [756, 169] on icon at bounding box center [754, 168] width 6 height 4
click at [756, 130] on icon at bounding box center [754, 130] width 6 height 6
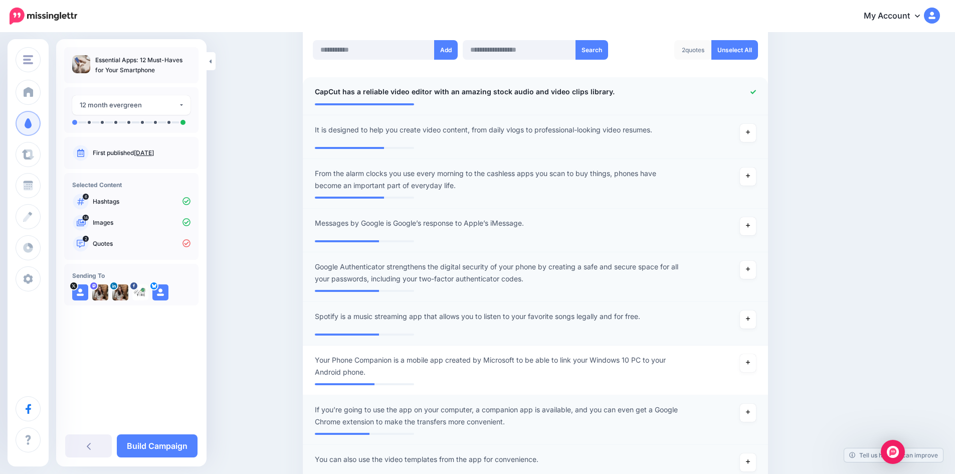
click at [756, 93] on icon at bounding box center [754, 92] width 6 height 4
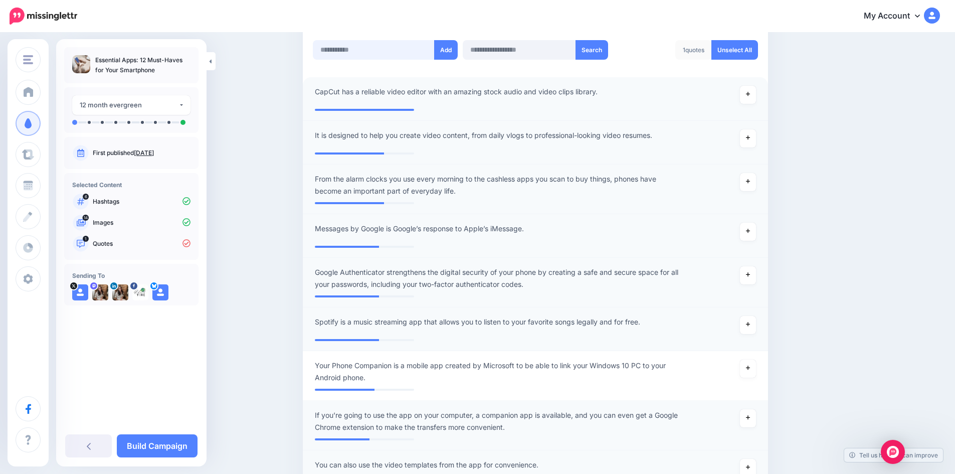
click at [390, 52] on input "text" at bounding box center [374, 50] width 122 height 20
paste input "**********"
type input "**********"
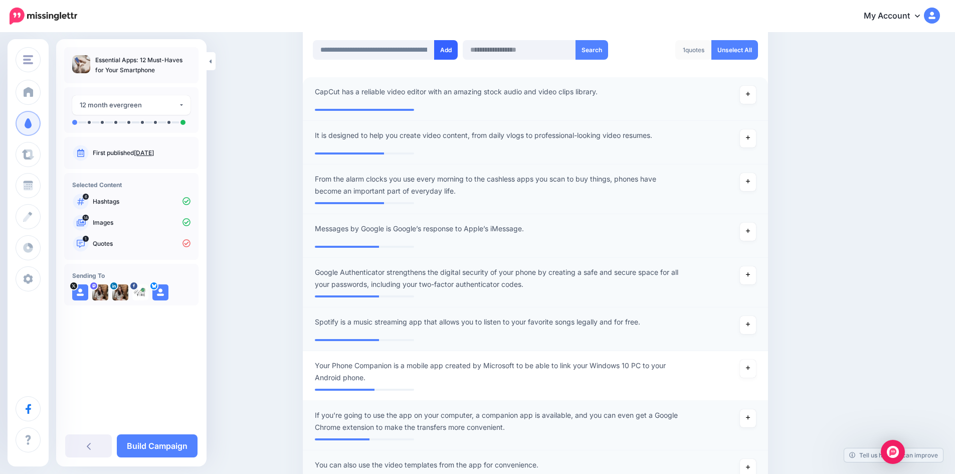
click at [450, 49] on button "Add" at bounding box center [446, 50] width 24 height 20
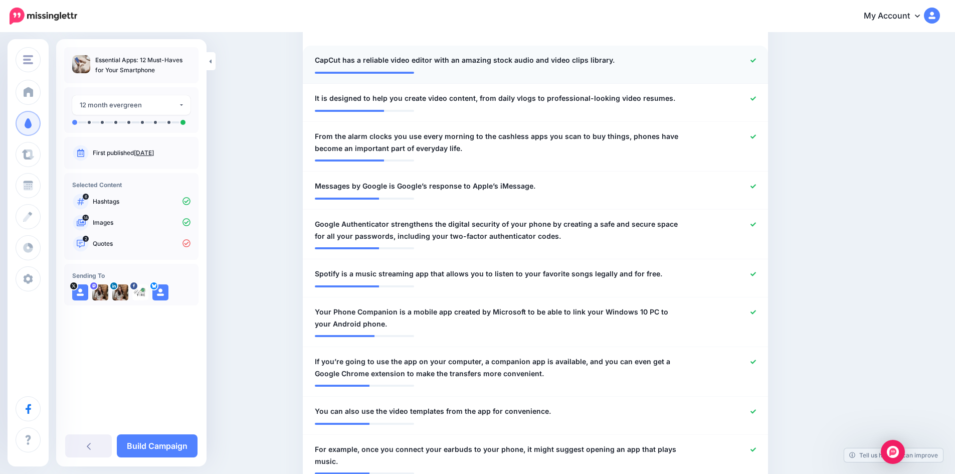
scroll to position [150, 0]
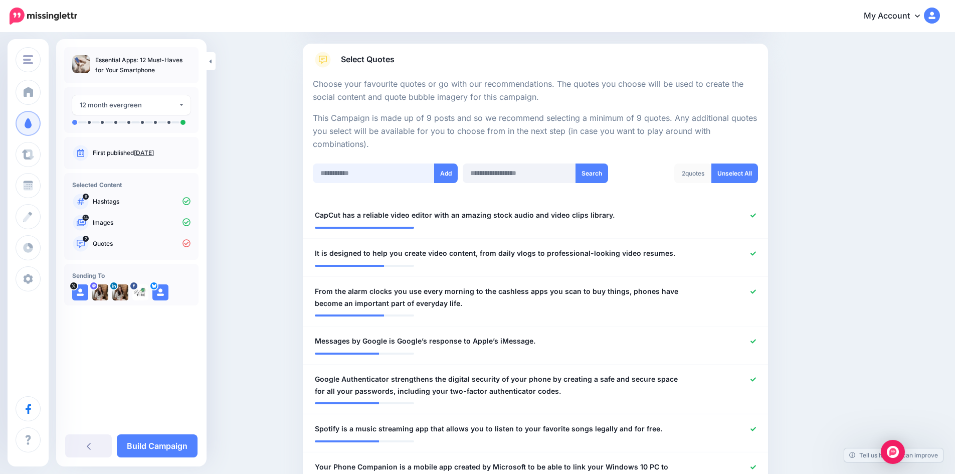
drag, startPoint x: 376, startPoint y: 172, endPoint x: 375, endPoint y: 166, distance: 5.5
click at [376, 172] on input "text" at bounding box center [374, 173] width 122 height 20
paste input "**********"
type input "**********"
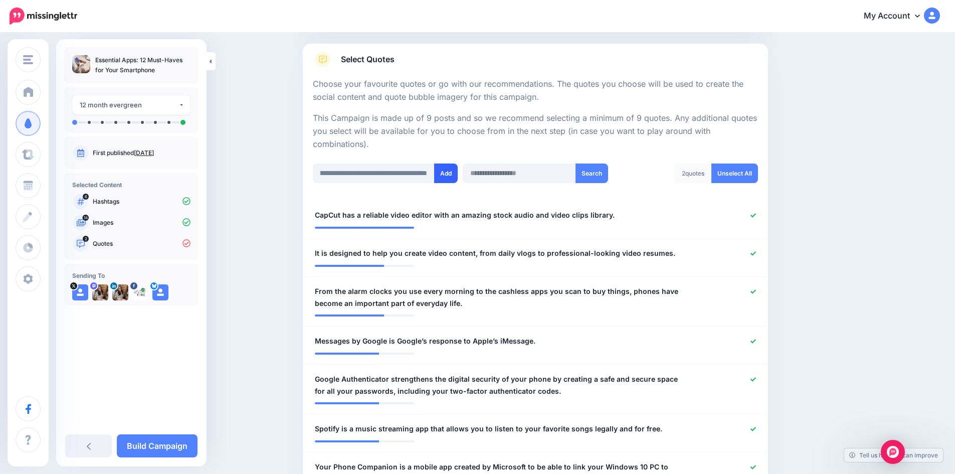
scroll to position [0, 0]
click at [454, 172] on button "Add" at bounding box center [446, 173] width 24 height 20
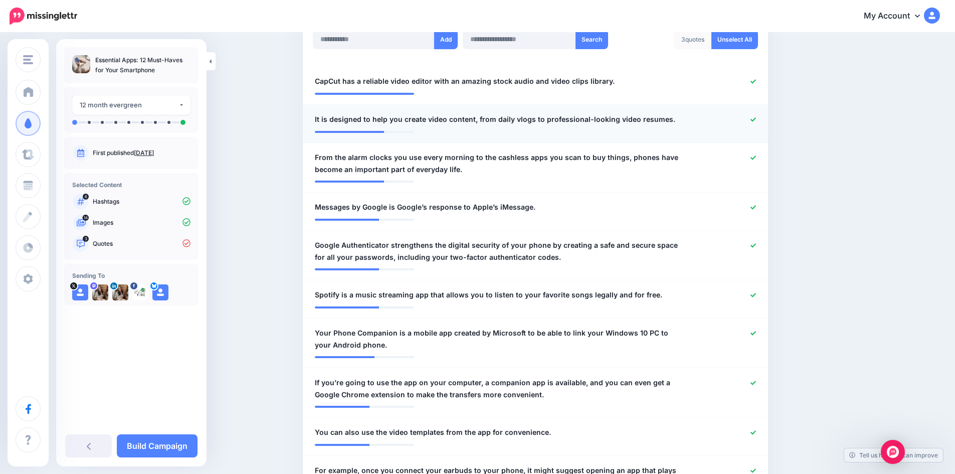
scroll to position [100, 0]
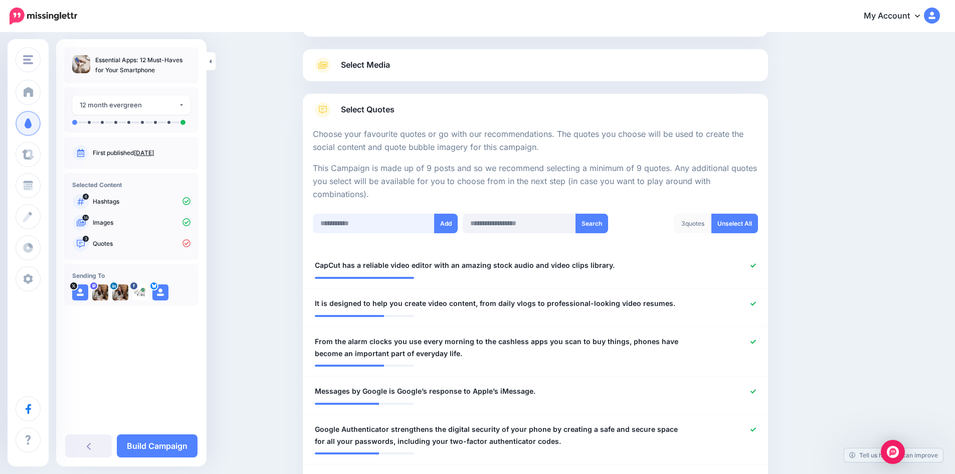
click at [373, 220] on input "text" at bounding box center [374, 224] width 122 height 20
paste input "**********"
type input "**********"
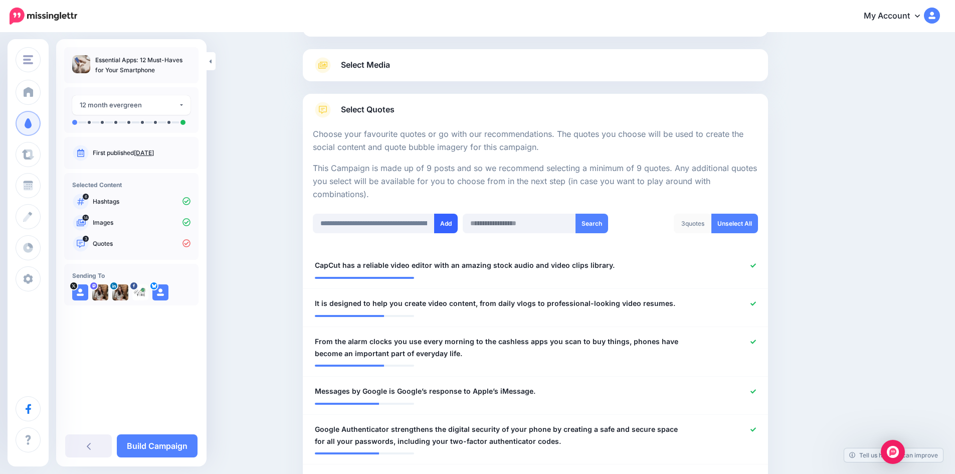
click at [446, 222] on button "Add" at bounding box center [446, 224] width 24 height 20
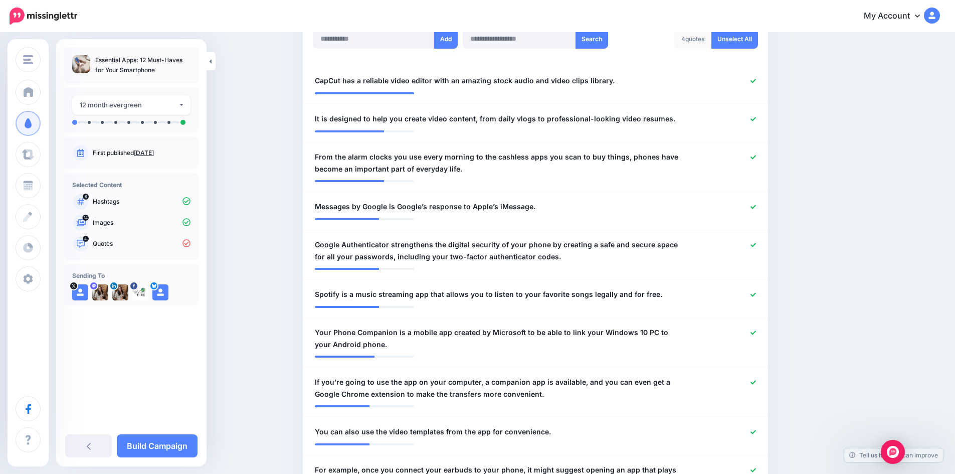
scroll to position [200, 0]
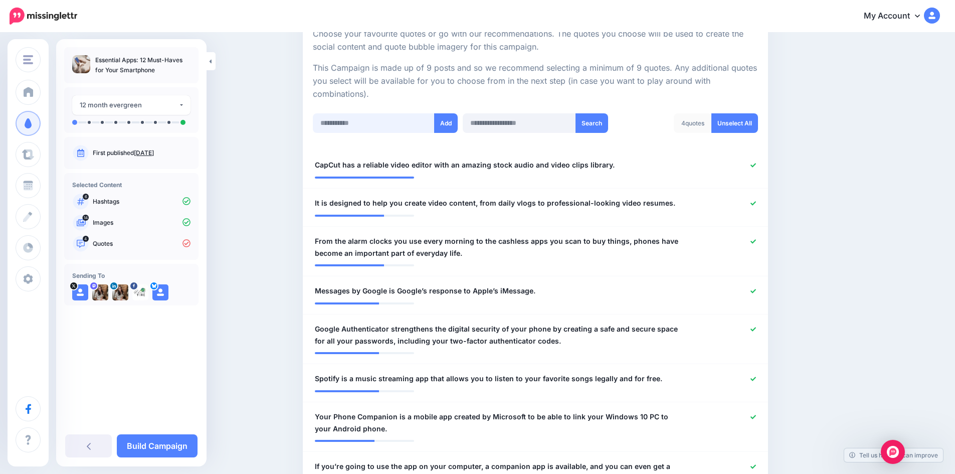
click at [378, 125] on input "text" at bounding box center [374, 123] width 122 height 20
paste input "**********"
type input "**********"
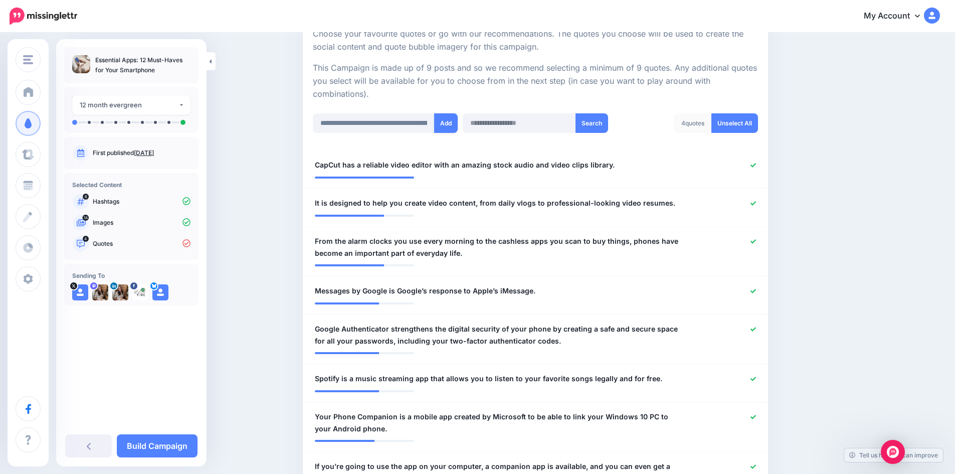
click at [444, 123] on button "Add" at bounding box center [446, 123] width 24 height 20
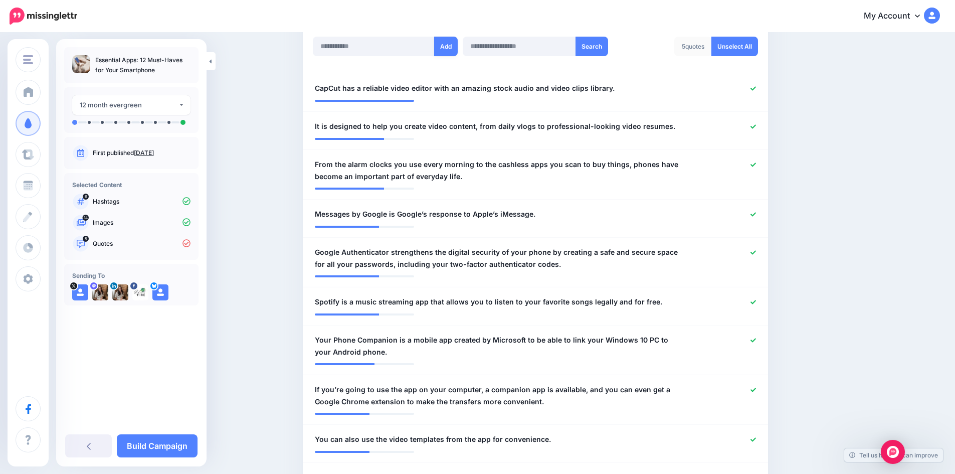
scroll to position [150, 0]
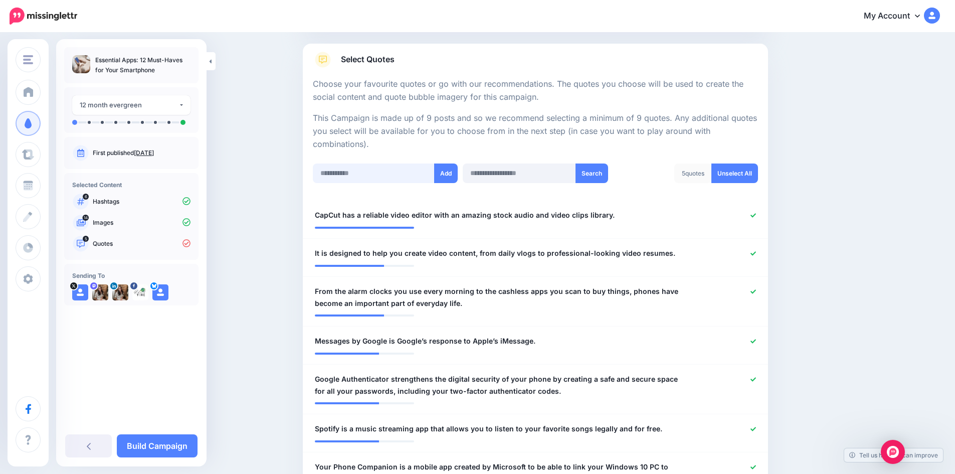
drag, startPoint x: 376, startPoint y: 179, endPoint x: 377, endPoint y: 174, distance: 5.2
click at [376, 179] on input "text" at bounding box center [374, 173] width 122 height 20
paste input "**********"
type input "**********"
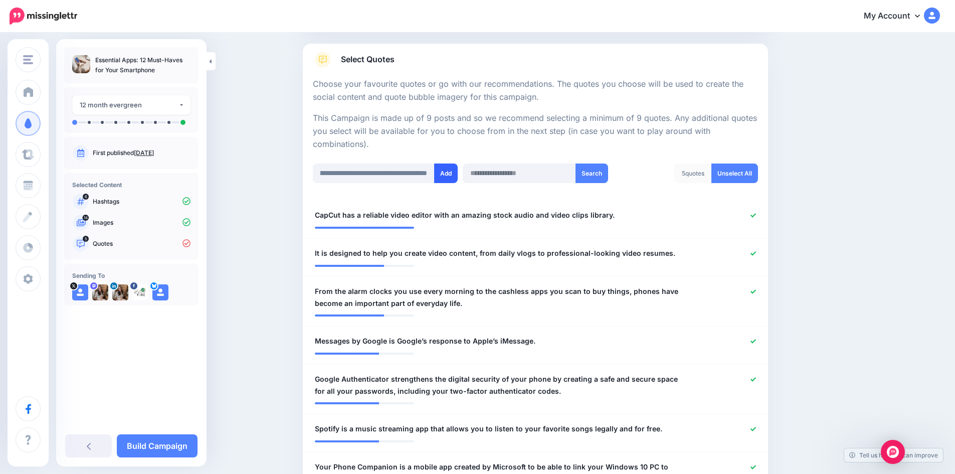
click at [443, 179] on button "Add" at bounding box center [446, 173] width 24 height 20
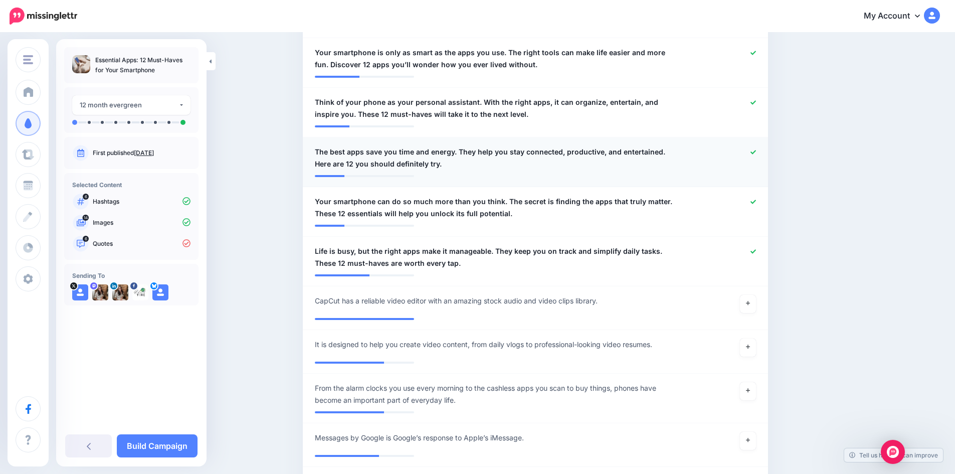
scroll to position [200, 0]
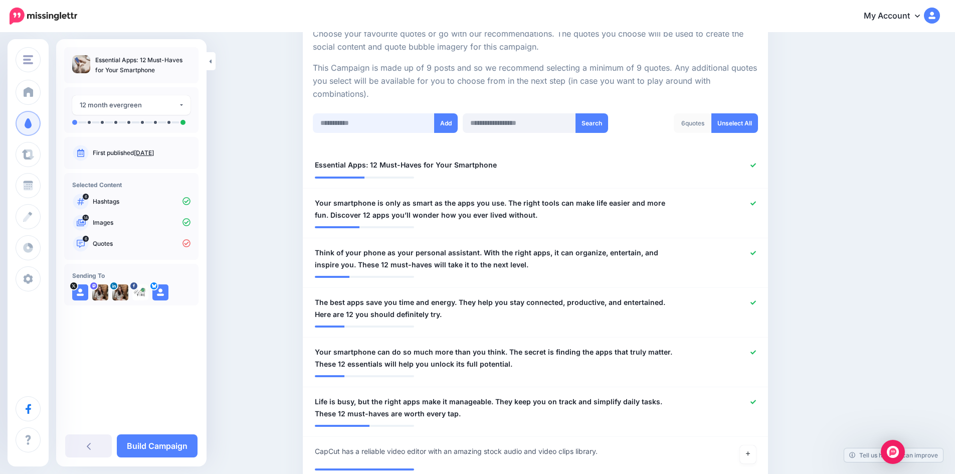
click at [350, 124] on input "text" at bounding box center [374, 123] width 122 height 20
paste input "**********"
type input "**********"
click at [448, 126] on button "Add" at bounding box center [446, 123] width 24 height 20
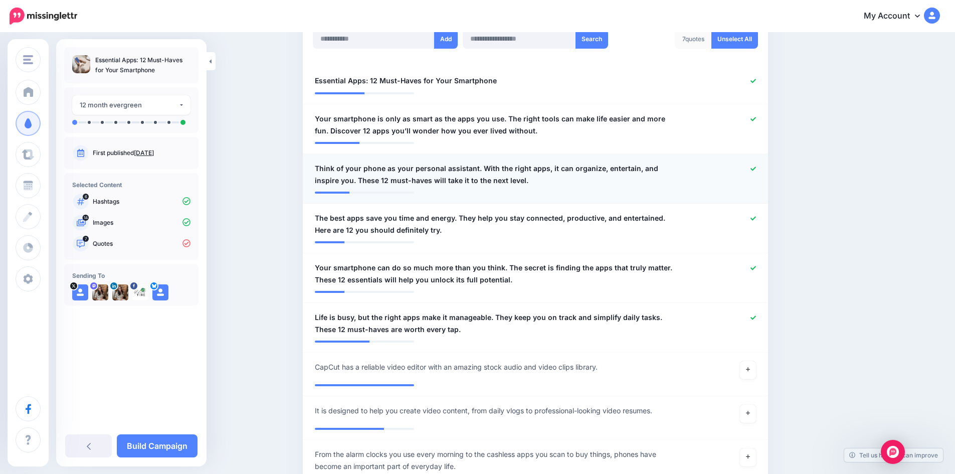
scroll to position [150, 0]
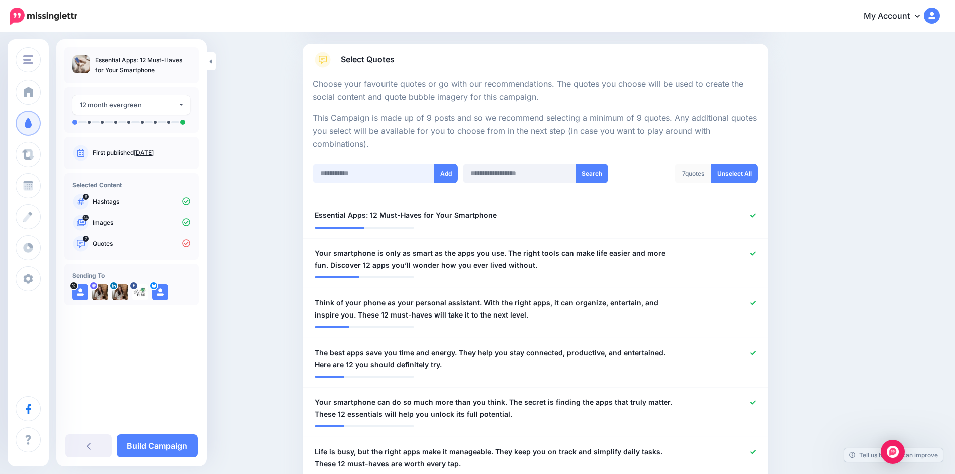
click at [371, 174] on input "text" at bounding box center [374, 173] width 122 height 20
paste input "**********"
type input "**********"
click at [452, 175] on button "Add" at bounding box center [446, 173] width 24 height 20
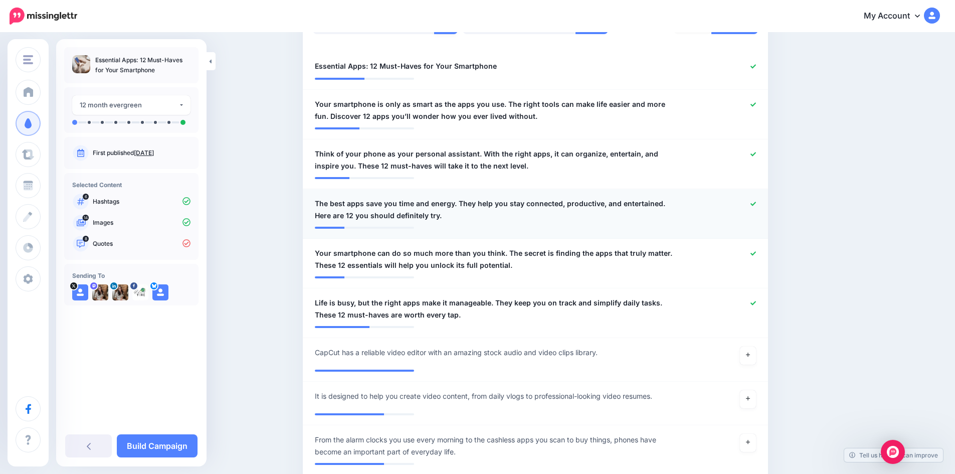
scroll to position [150, 0]
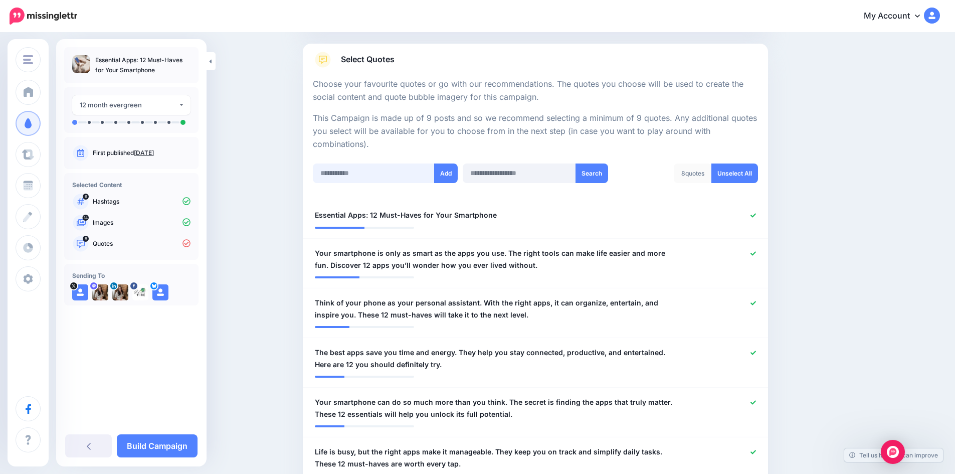
click at [384, 170] on input "text" at bounding box center [374, 173] width 122 height 20
paste input "**********"
type input "**********"
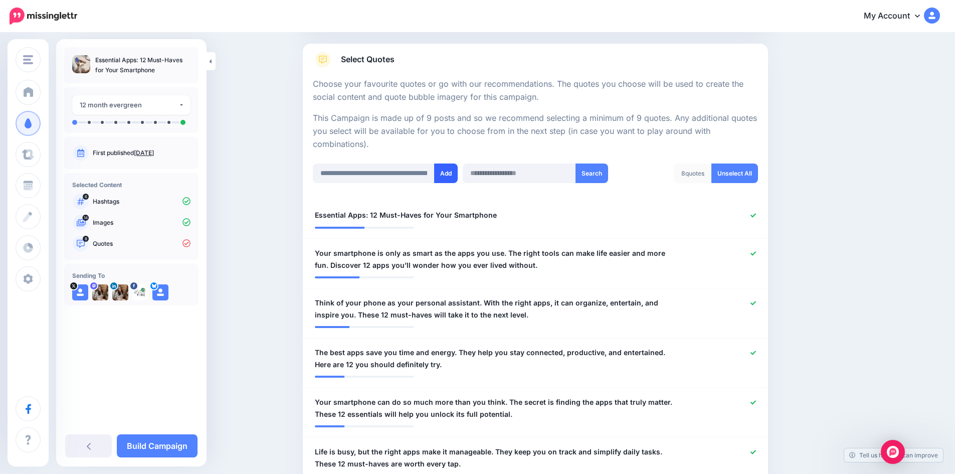
click at [454, 175] on button "Add" at bounding box center [446, 173] width 24 height 20
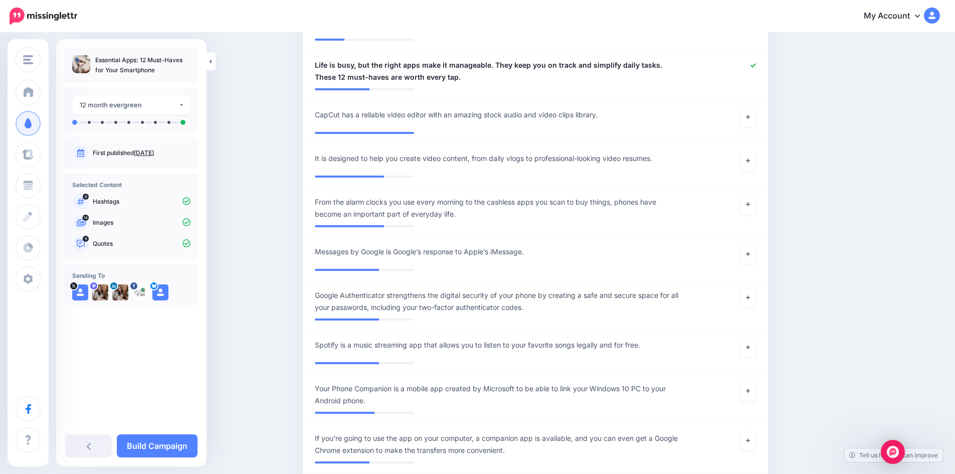
scroll to position [601, 0]
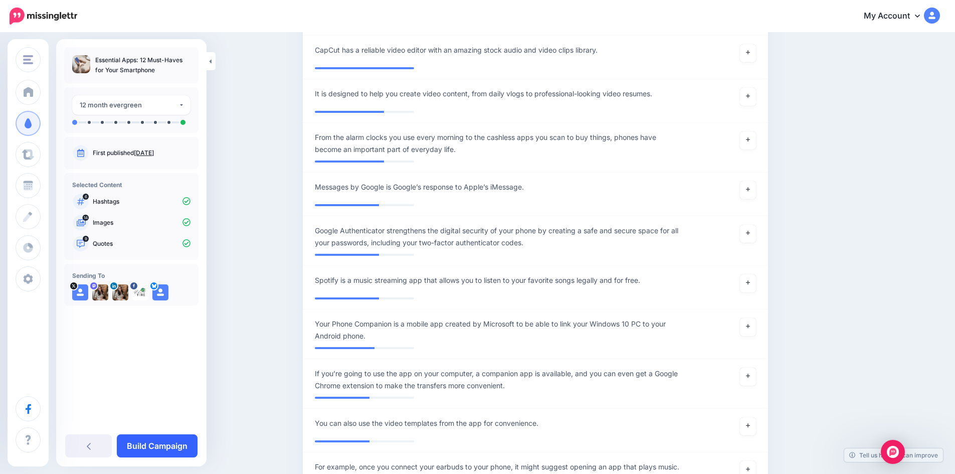
click at [174, 449] on link "Build Campaign" at bounding box center [157, 445] width 81 height 23
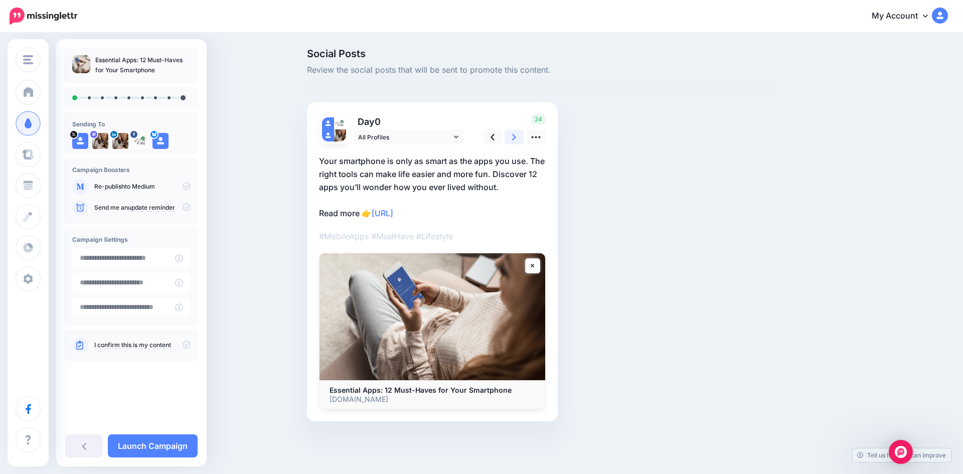
click at [516, 133] on icon at bounding box center [514, 137] width 4 height 11
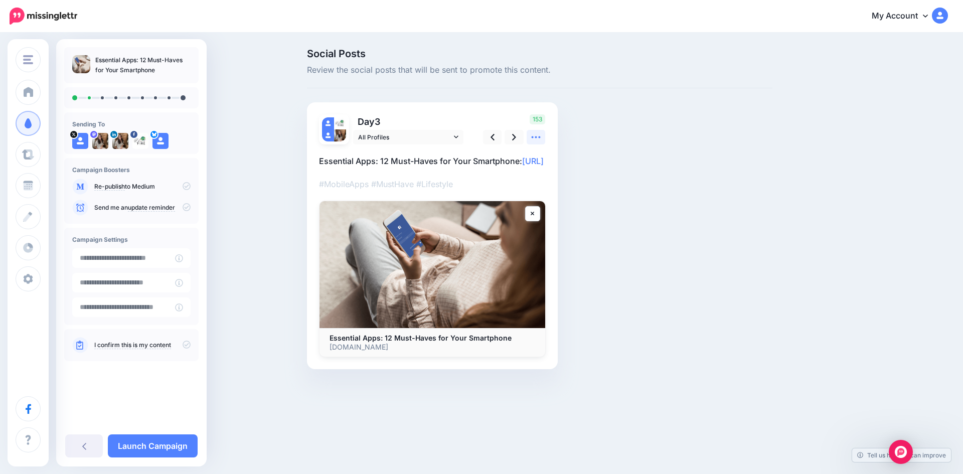
click at [533, 137] on icon at bounding box center [536, 137] width 9 height 2
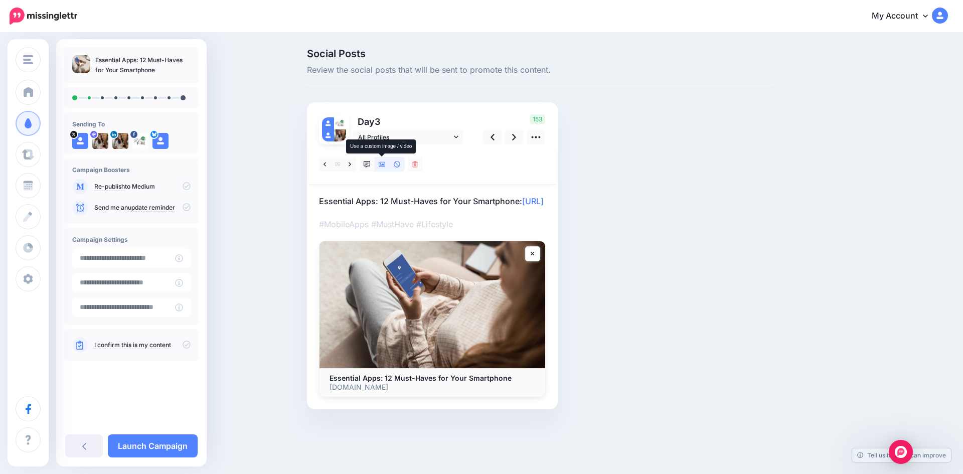
click at [383, 165] on icon at bounding box center [382, 164] width 7 height 5
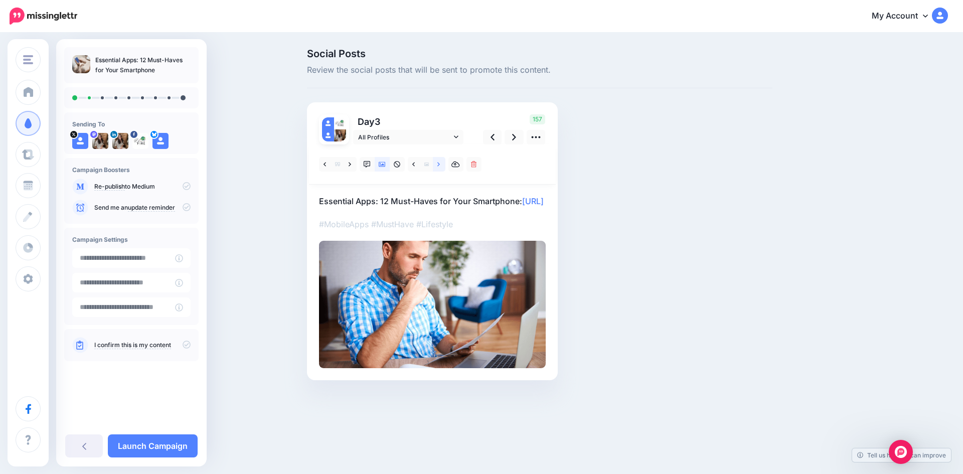
click at [440, 164] on icon at bounding box center [438, 164] width 3 height 4
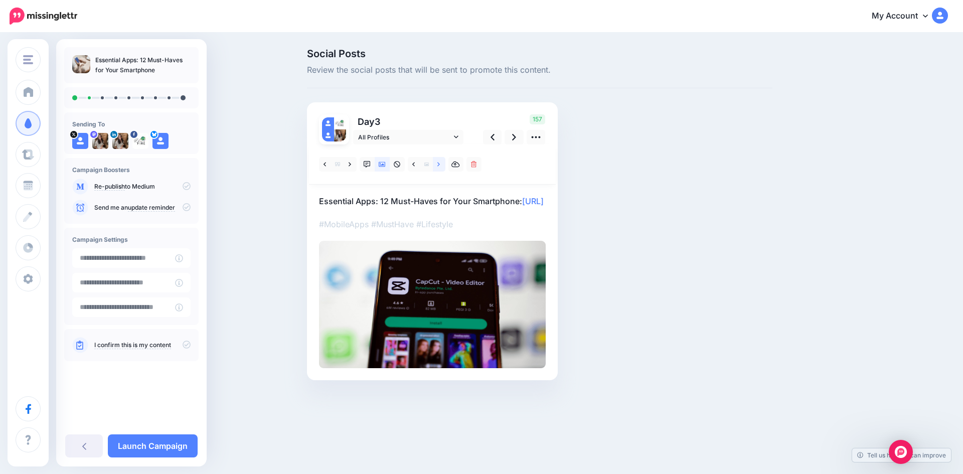
click at [440, 163] on icon at bounding box center [438, 164] width 3 height 7
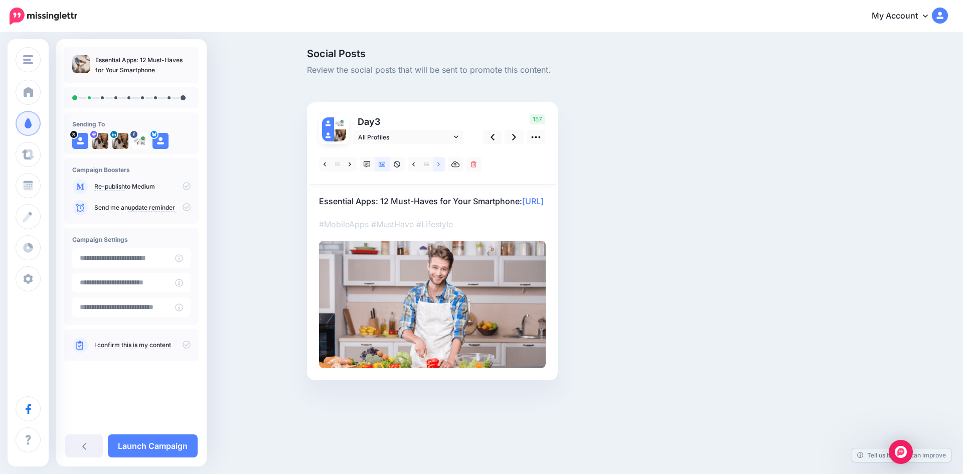
click at [440, 163] on icon at bounding box center [438, 164] width 3 height 7
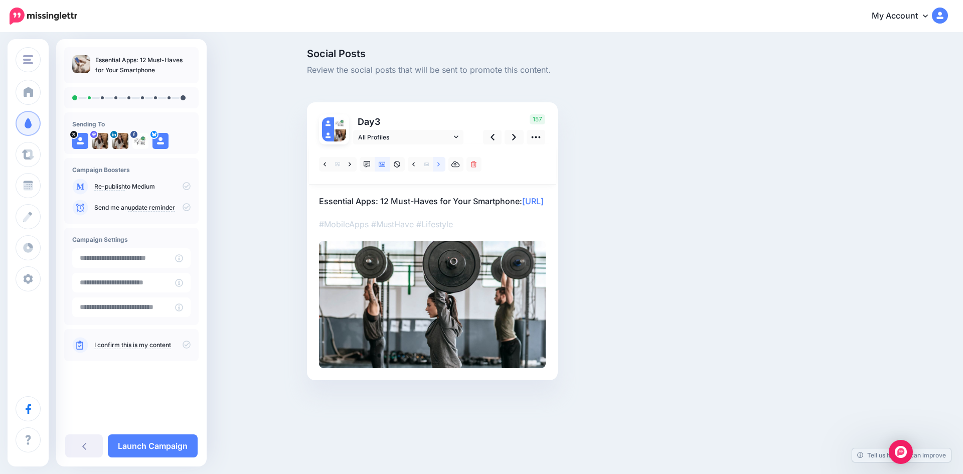
click at [440, 163] on icon at bounding box center [438, 164] width 3 height 7
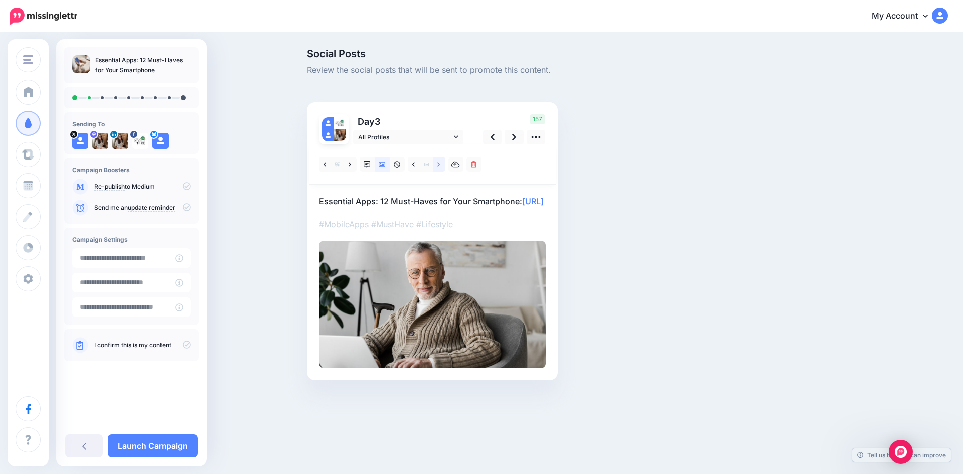
click at [440, 163] on icon at bounding box center [438, 164] width 3 height 7
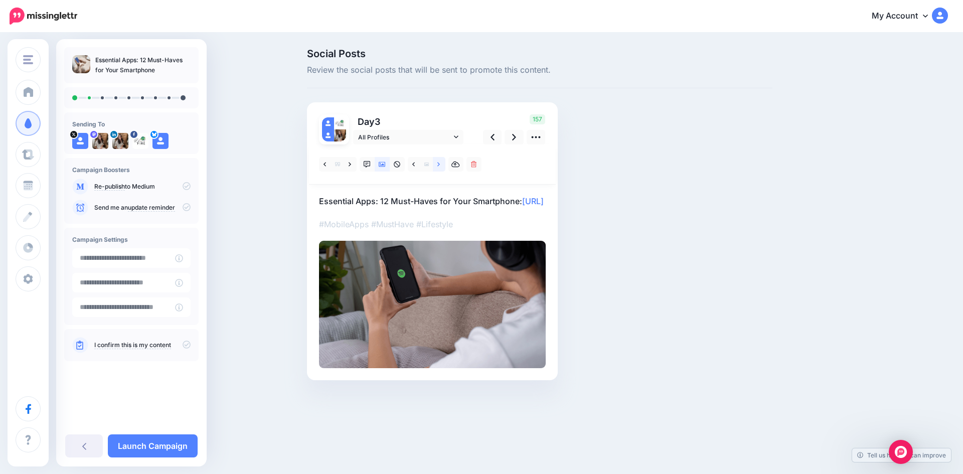
click at [440, 163] on icon at bounding box center [438, 164] width 3 height 7
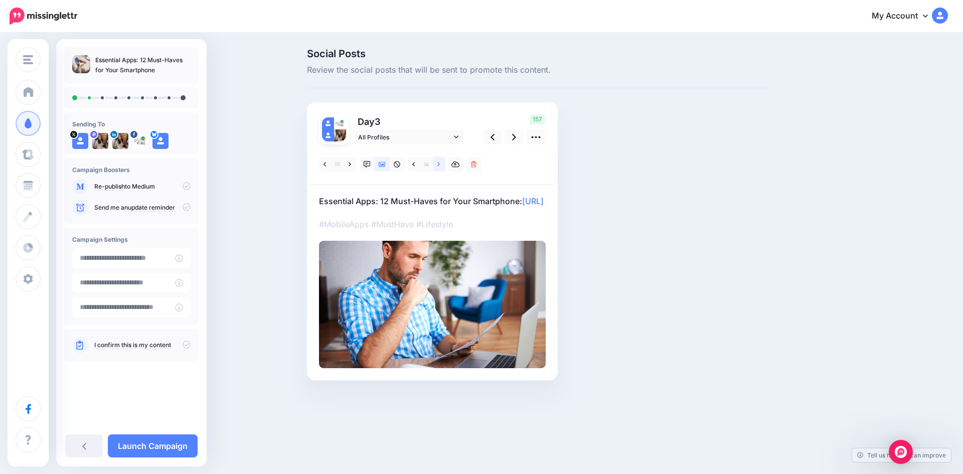
click at [440, 163] on icon at bounding box center [438, 164] width 3 height 7
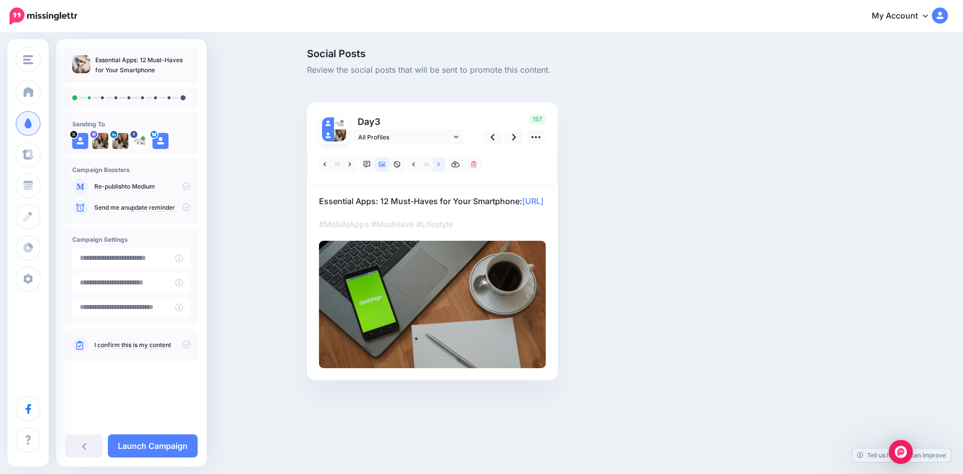
click at [440, 163] on icon at bounding box center [438, 164] width 3 height 7
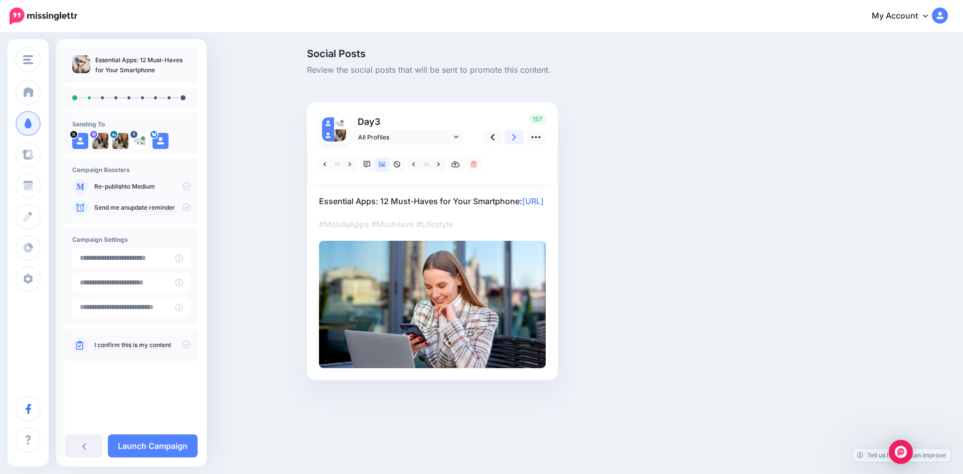
click at [514, 138] on icon at bounding box center [514, 137] width 4 height 7
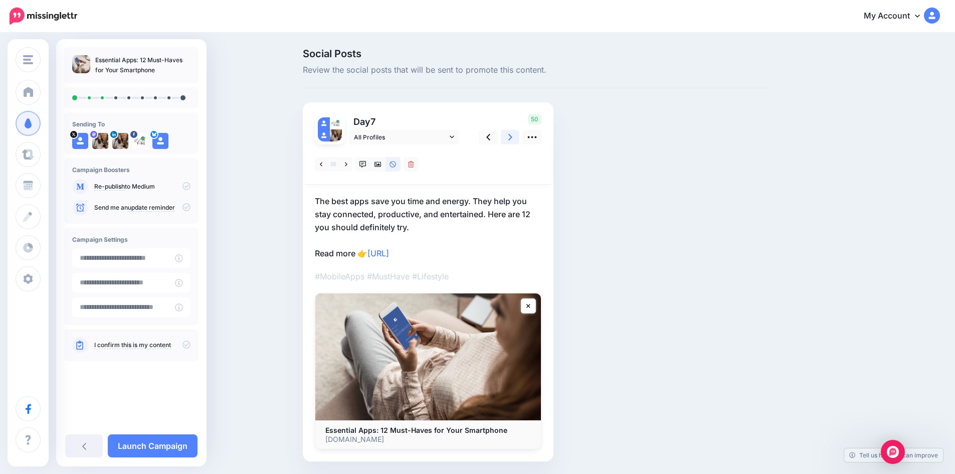
click at [510, 138] on link at bounding box center [510, 137] width 19 height 15
click at [382, 166] on icon at bounding box center [378, 164] width 7 height 5
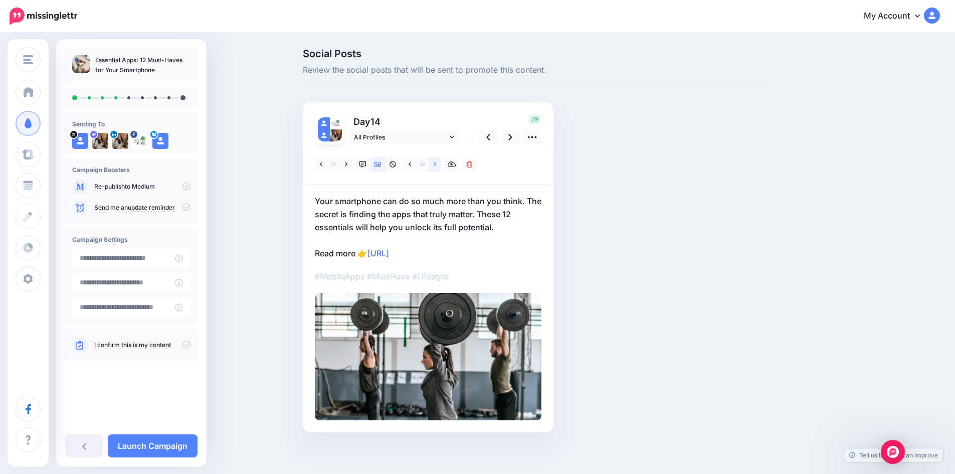
click at [436, 164] on icon at bounding box center [435, 164] width 3 height 7
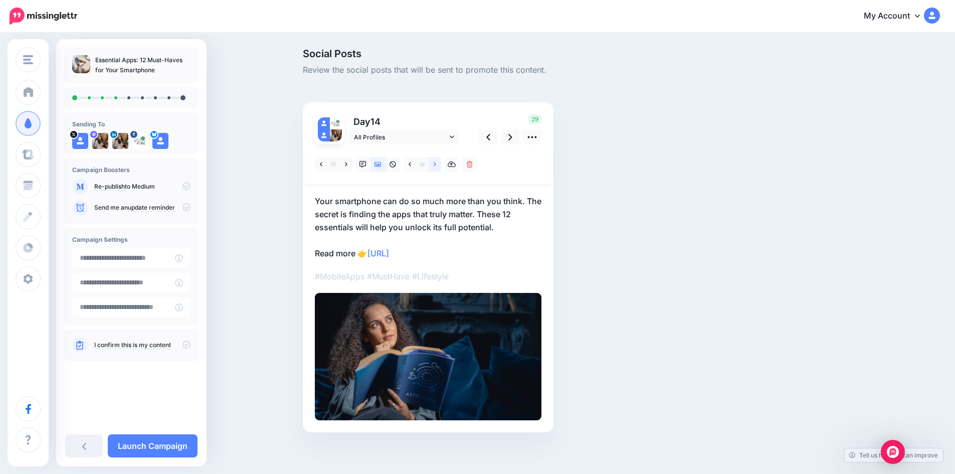
click at [436, 164] on icon at bounding box center [435, 164] width 3 height 7
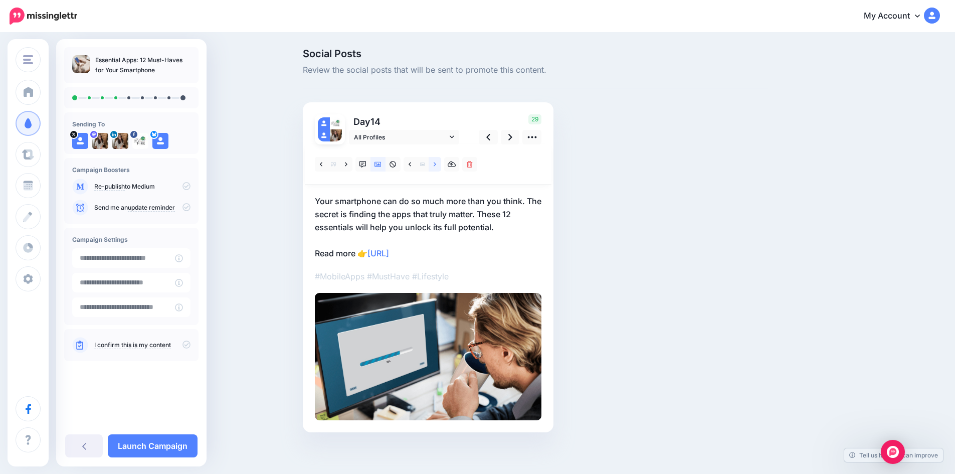
click at [436, 163] on icon at bounding box center [435, 164] width 3 height 4
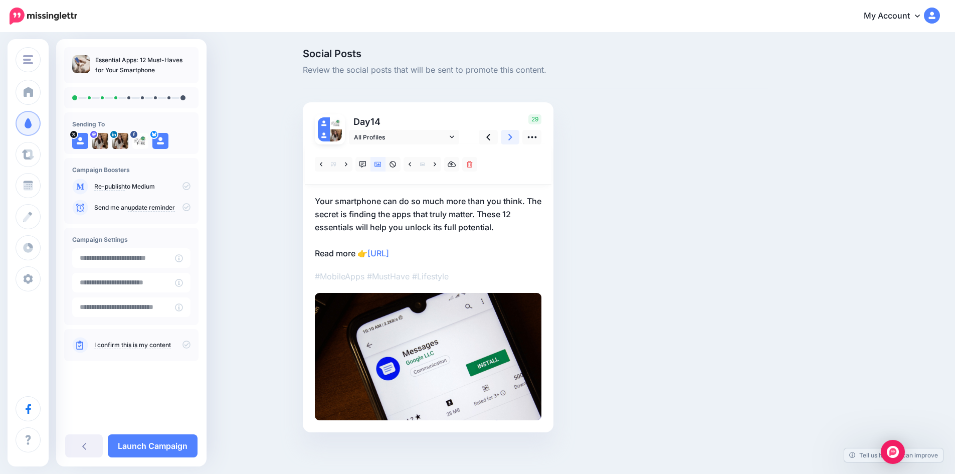
click at [512, 139] on icon at bounding box center [510, 137] width 4 height 7
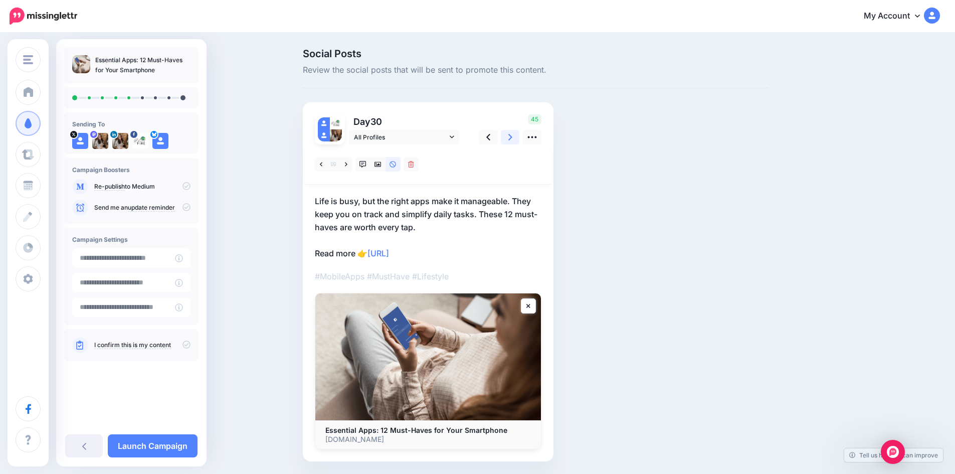
click at [510, 140] on link at bounding box center [510, 137] width 19 height 15
click at [382, 165] on icon at bounding box center [378, 164] width 7 height 5
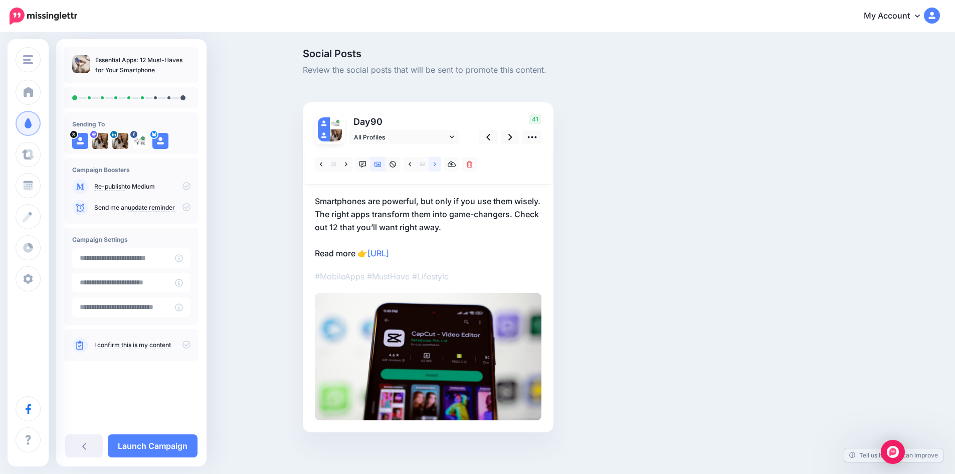
click at [436, 161] on icon at bounding box center [435, 164] width 3 height 7
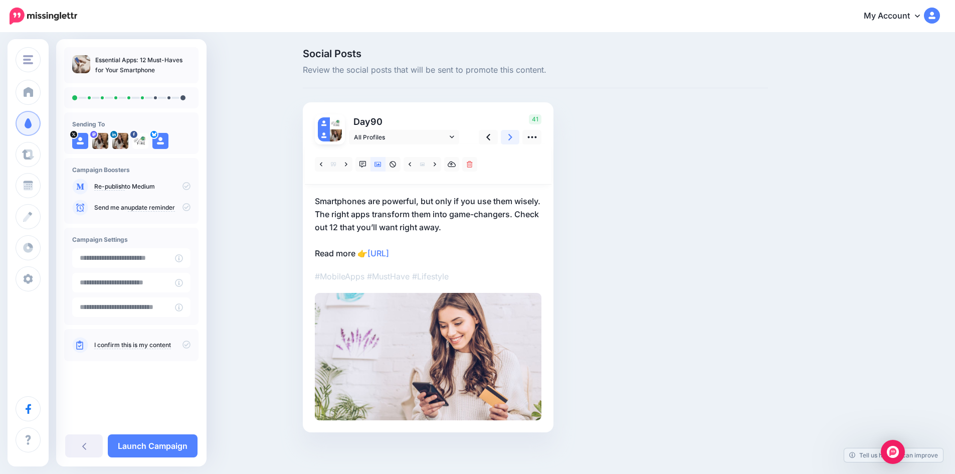
click at [517, 139] on link at bounding box center [510, 137] width 19 height 15
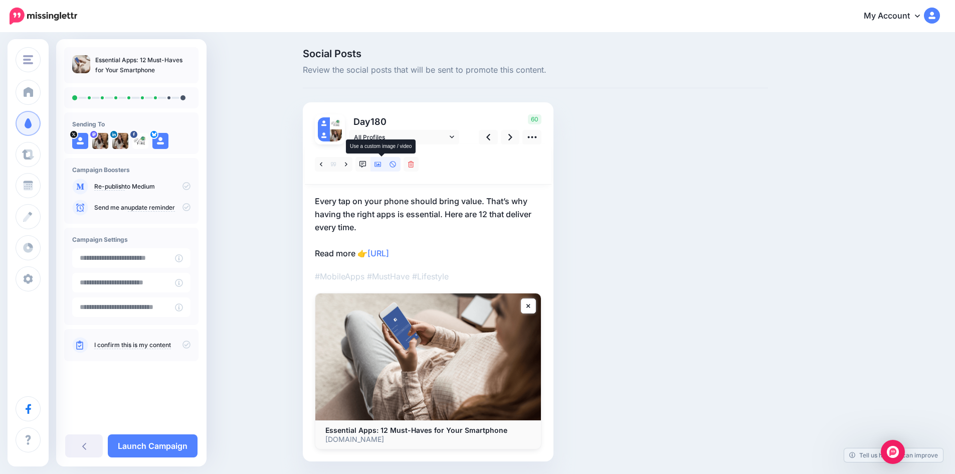
click at [382, 164] on icon at bounding box center [378, 164] width 7 height 5
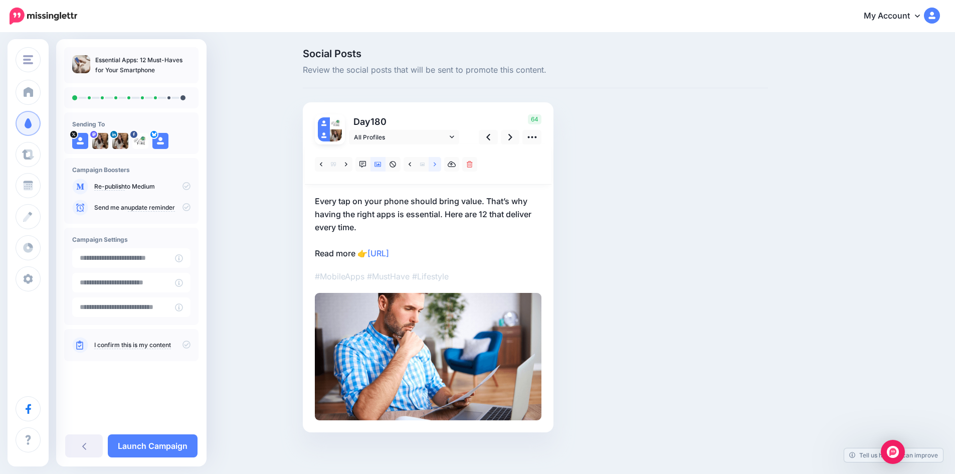
click at [436, 164] on icon at bounding box center [435, 164] width 3 height 4
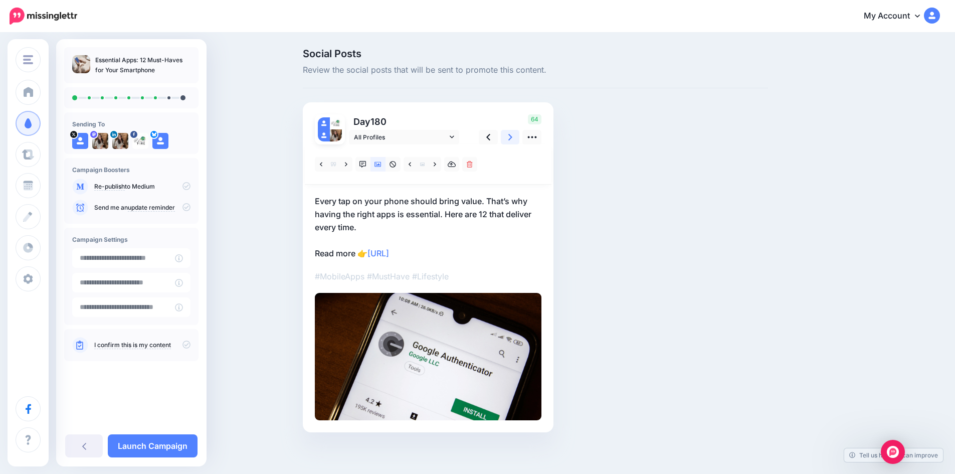
click at [510, 138] on link at bounding box center [510, 137] width 19 height 15
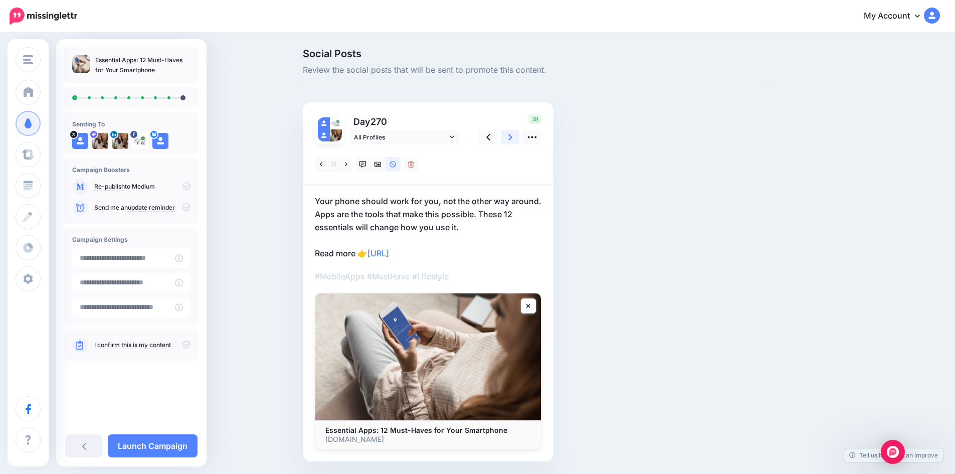
click at [510, 138] on link at bounding box center [510, 137] width 19 height 15
click at [490, 135] on icon at bounding box center [488, 137] width 4 height 7
click at [518, 134] on link at bounding box center [510, 137] width 19 height 15
click at [382, 164] on icon at bounding box center [378, 164] width 7 height 5
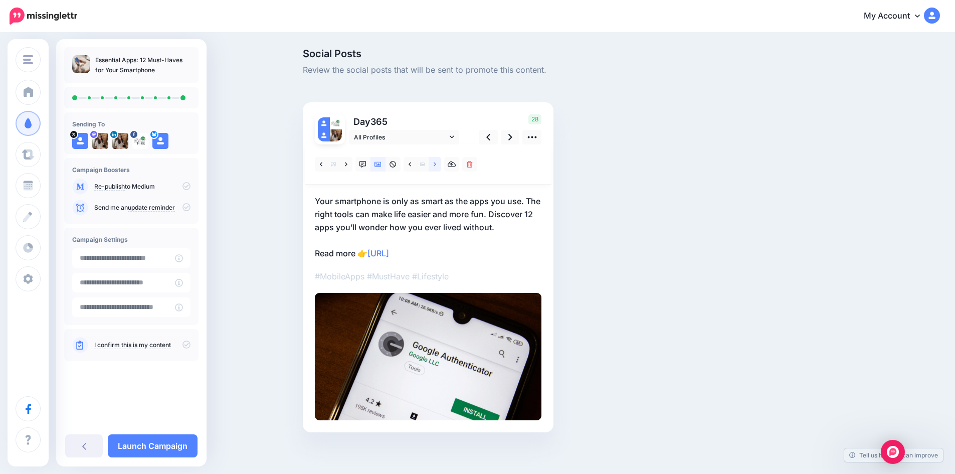
click at [436, 167] on link at bounding box center [435, 164] width 13 height 15
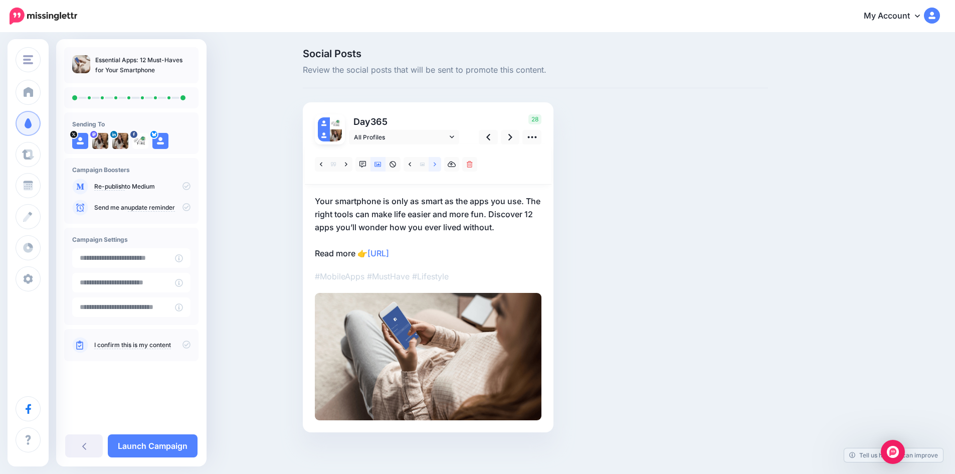
click at [436, 167] on link at bounding box center [435, 164] width 13 height 15
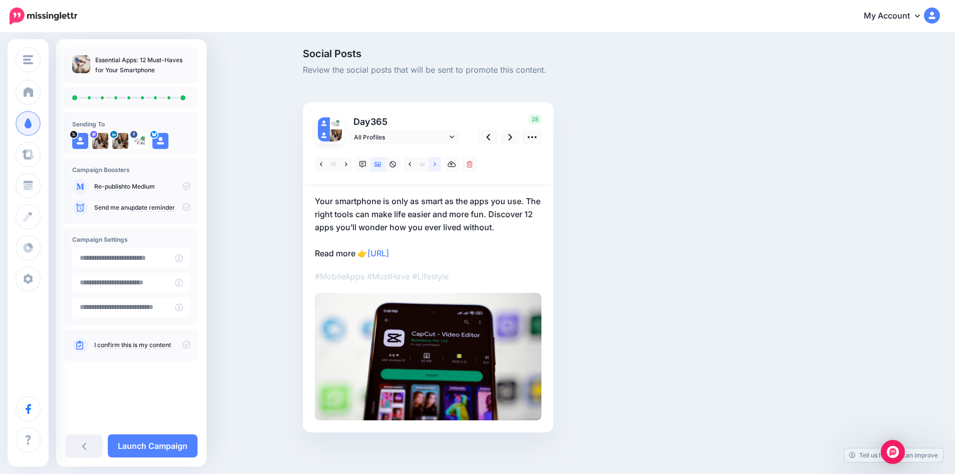
click at [436, 167] on link at bounding box center [435, 164] width 13 height 15
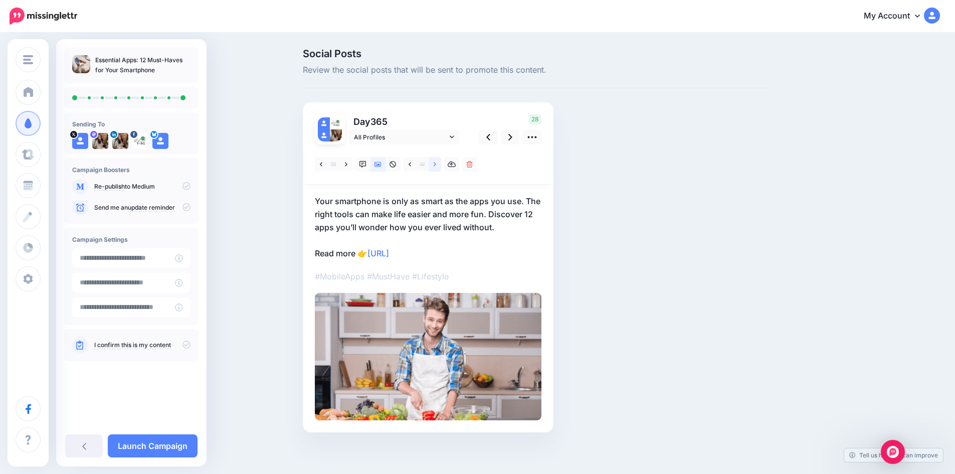
click at [436, 167] on link at bounding box center [435, 164] width 13 height 15
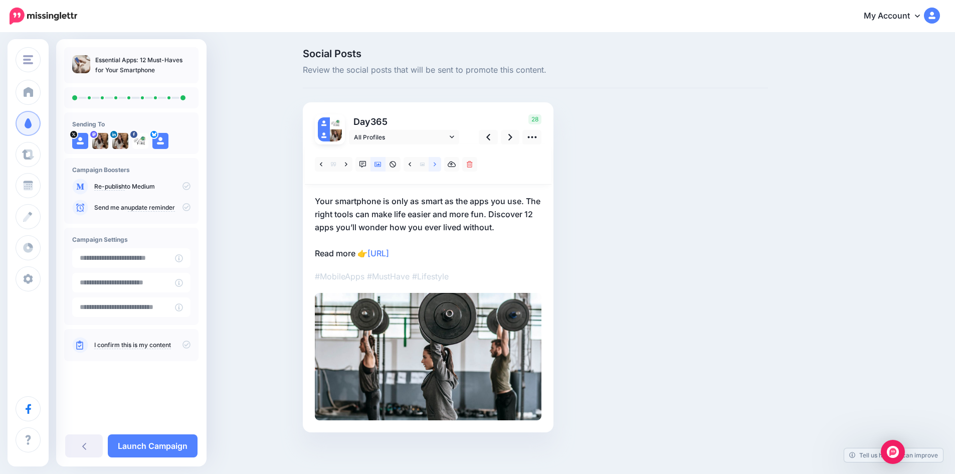
click at [436, 167] on link at bounding box center [435, 164] width 13 height 15
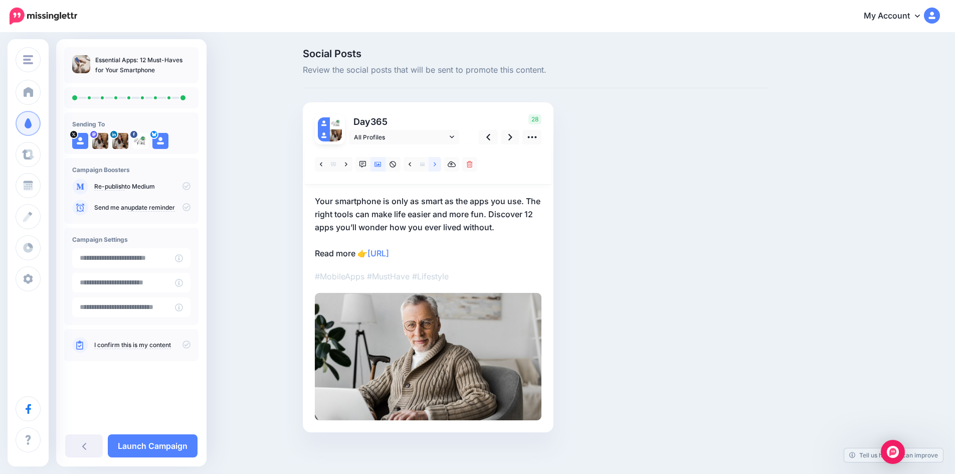
click at [436, 167] on link at bounding box center [435, 164] width 13 height 15
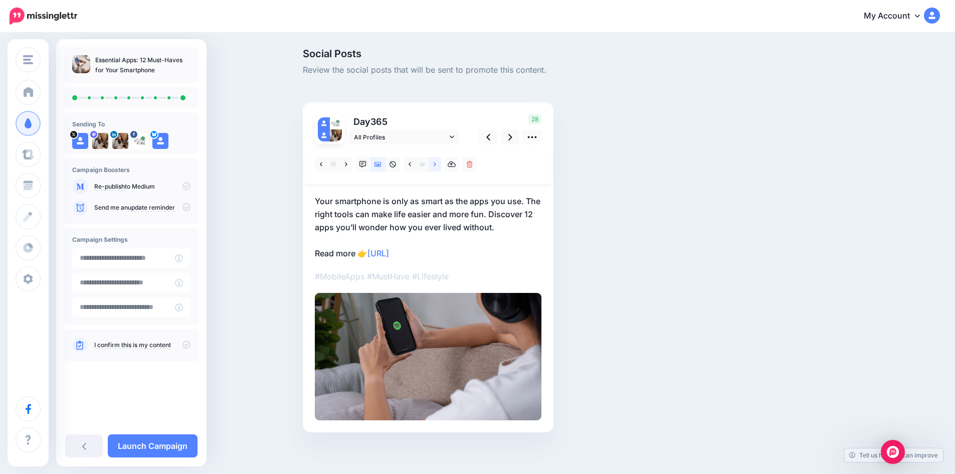
click at [436, 167] on link at bounding box center [435, 164] width 13 height 15
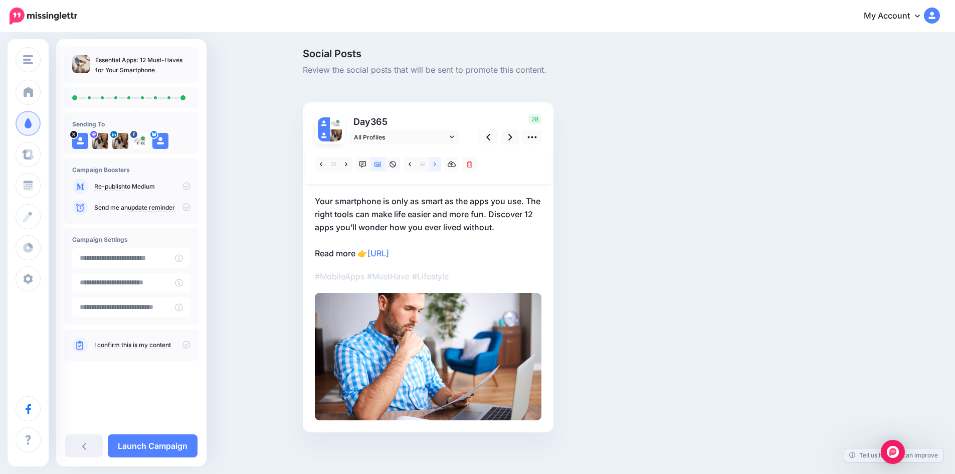
click at [436, 167] on link at bounding box center [435, 164] width 13 height 15
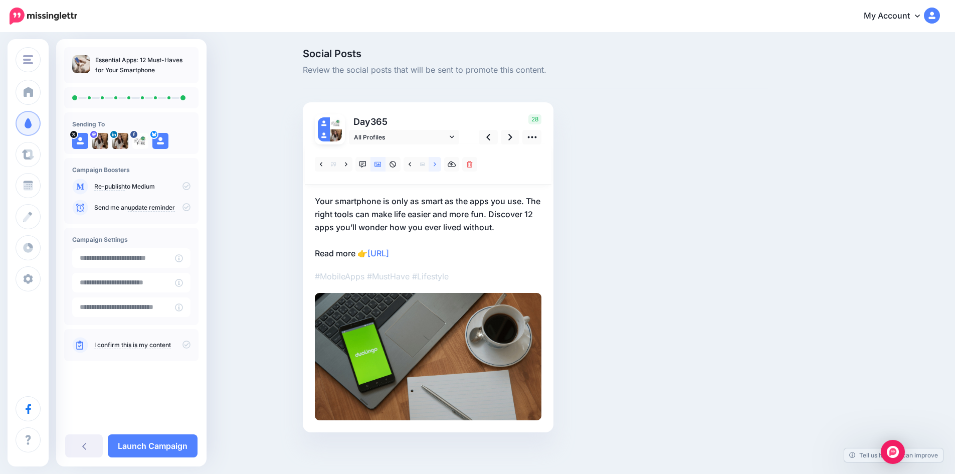
click at [436, 167] on link at bounding box center [435, 164] width 13 height 15
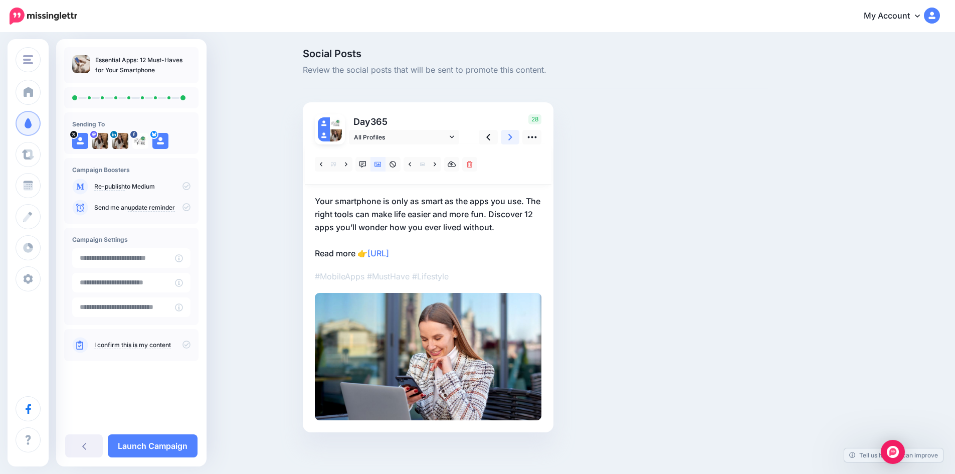
click at [512, 135] on icon at bounding box center [510, 137] width 4 height 11
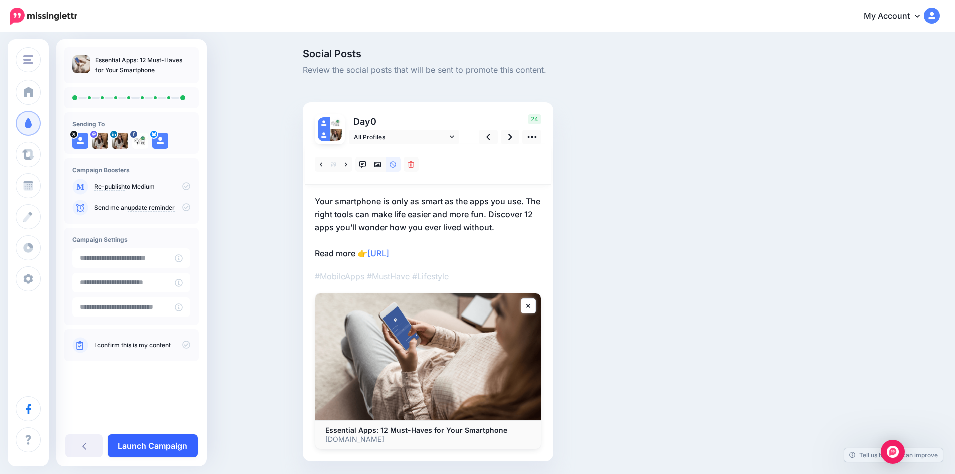
click at [175, 444] on link "Launch Campaign" at bounding box center [153, 445] width 90 height 23
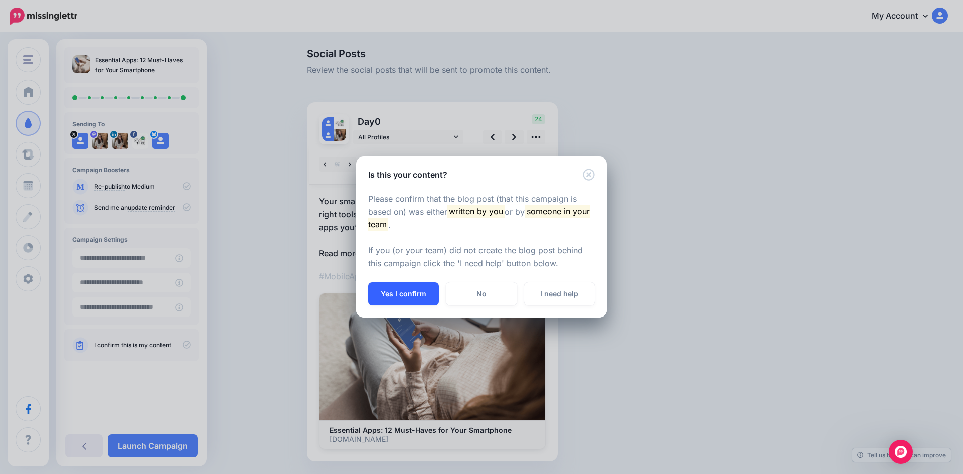
click at [389, 291] on button "Yes I confirm" at bounding box center [403, 293] width 71 height 23
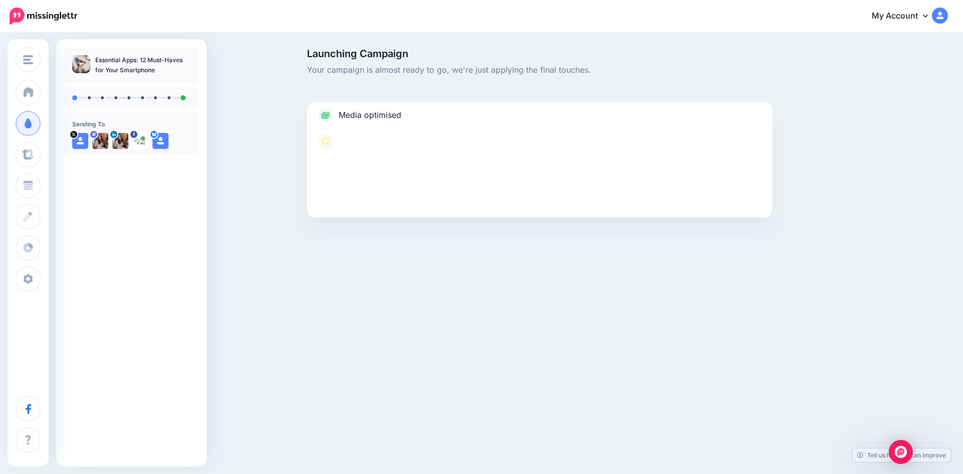
click at [158, 73] on ul "Essential Apps: 12 Must-Haves for Your Smartphone" at bounding box center [131, 65] width 118 height 20
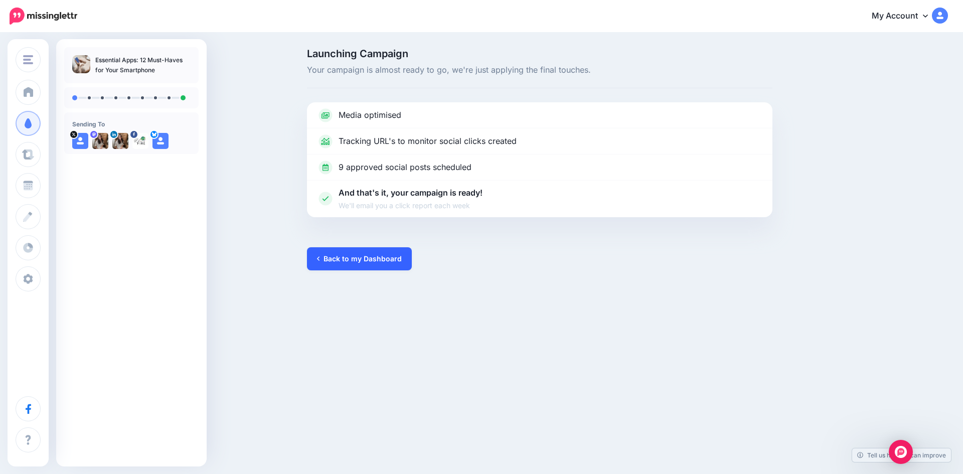
click at [362, 264] on link "Back to my Dashboard" at bounding box center [359, 258] width 105 height 23
